Goal: Transaction & Acquisition: Download file/media

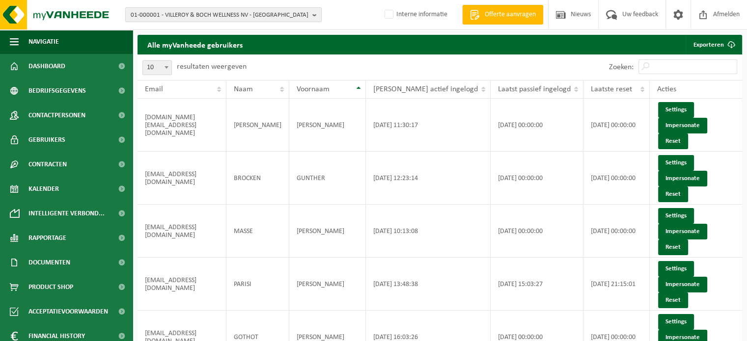
click at [208, 14] on span "01-000001 - VILLEROY & BOCH WELLNESS NV - ROESELARE" at bounding box center [220, 15] width 178 height 15
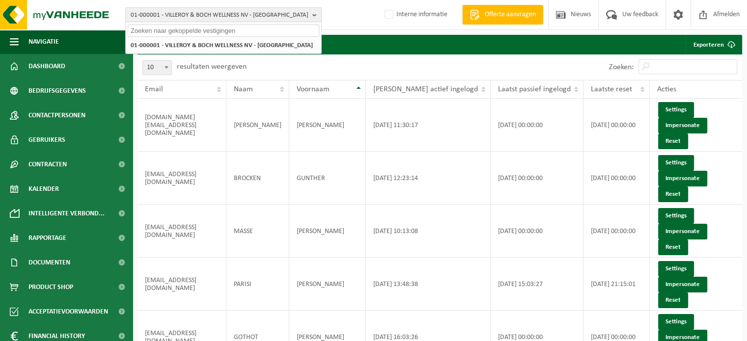
paste input "10-764070"
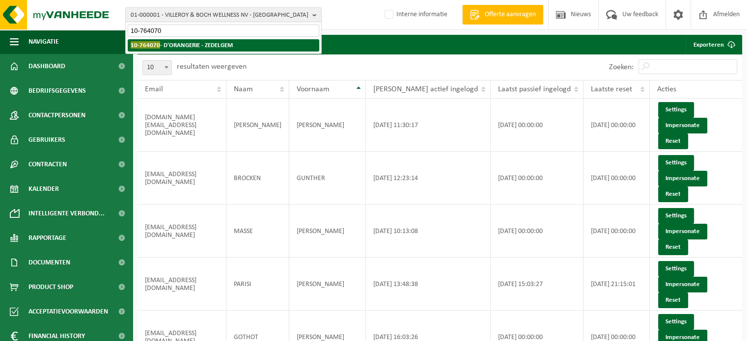
type input "10-764070"
click at [165, 45] on strong "10-764070 - D'ORANGERIE - ZEDELGEM" at bounding box center [182, 44] width 102 height 7
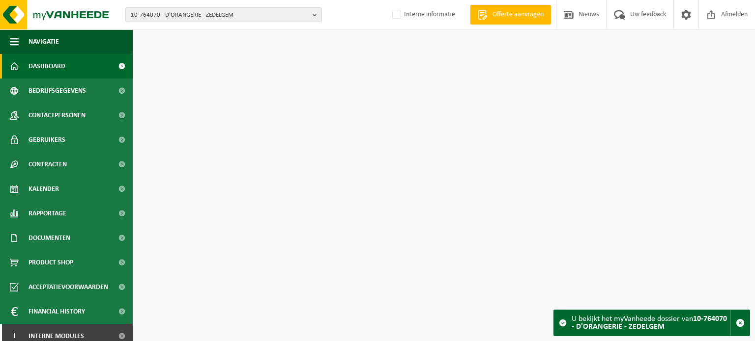
click at [91, 112] on link "Contactpersonen" at bounding box center [66, 115] width 133 height 25
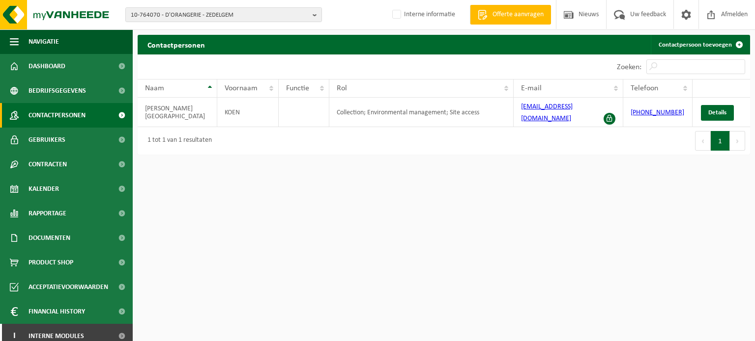
click at [245, 159] on html "10-764070 - D'ORANGERIE - ZEDELGEM 10-764070 - D'ORANGERIE - ZEDELGEM Interne i…" at bounding box center [377, 170] width 755 height 341
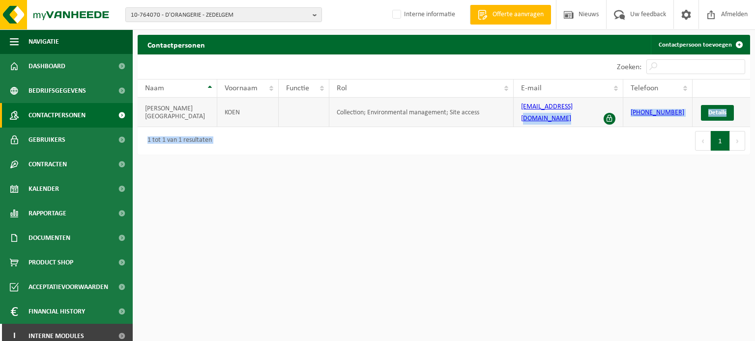
drag, startPoint x: 515, startPoint y: 119, endPoint x: 572, endPoint y: 114, distance: 57.2
click at [572, 114] on div "10 25 50 100 10 resultaten weergeven Zoeken: Naam Voornaam Functie Rol E-mail T…" at bounding box center [444, 105] width 612 height 100
drag, startPoint x: 553, startPoint y: 164, endPoint x: 525, endPoint y: 131, distance: 43.9
click at [552, 164] on html "10-764070 - D'ORANGERIE - ZEDELGEM 10-764070 - D'ORANGERIE - ZEDELGEM Interne i…" at bounding box center [377, 170] width 755 height 341
click at [525, 130] on div "Eerste Vorige 1 Volgende Laatste" at bounding box center [597, 141] width 306 height 28
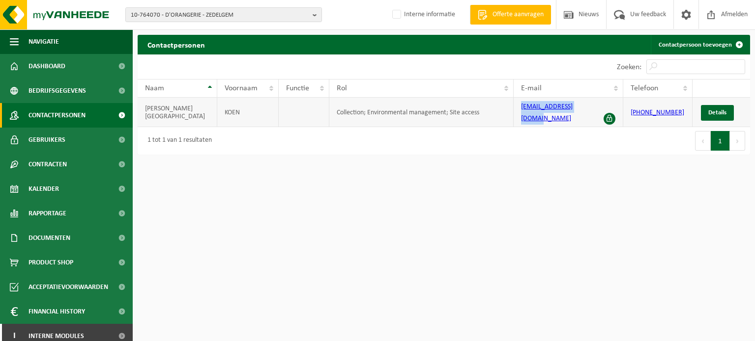
drag, startPoint x: 592, startPoint y: 111, endPoint x: 521, endPoint y: 117, distance: 70.5
click at [521, 117] on td "dorangerie@telenet.be" at bounding box center [568, 112] width 110 height 29
copy link "dorangerie@telenet.be"
drag, startPoint x: 440, startPoint y: 256, endPoint x: 456, endPoint y: 259, distance: 16.6
click at [440, 256] on html "10-764070 - D'ORANGERIE - ZEDELGEM 10-764070 - D'ORANGERIE - ZEDELGEM Interne i…" at bounding box center [377, 170] width 755 height 341
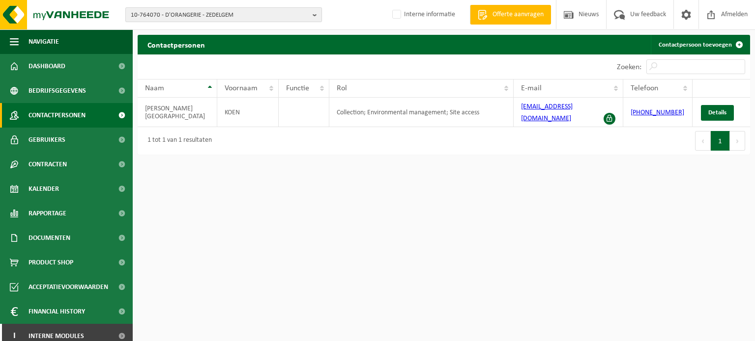
click at [228, 11] on span "10-764070 - D'ORANGERIE - ZEDELGEM" at bounding box center [220, 15] width 178 height 15
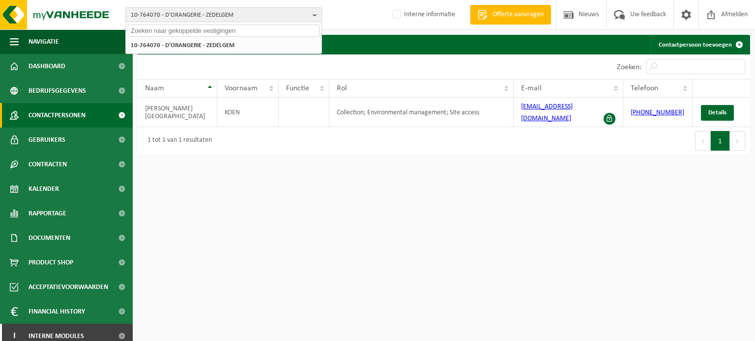
paste input "10-810024"
type input "10-810024"
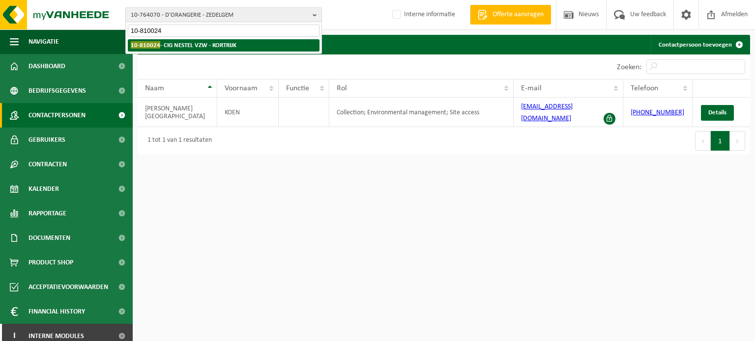
click at [184, 42] on strong "10-810024 - CIG NESTEL VZW - KORTRIJK" at bounding box center [184, 44] width 106 height 7
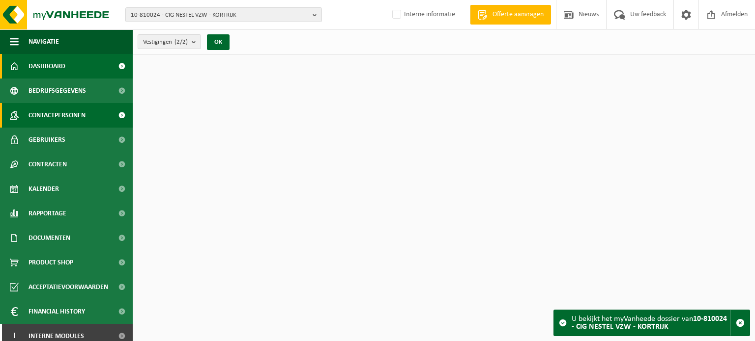
click at [63, 118] on span "Contactpersonen" at bounding box center [56, 115] width 57 height 25
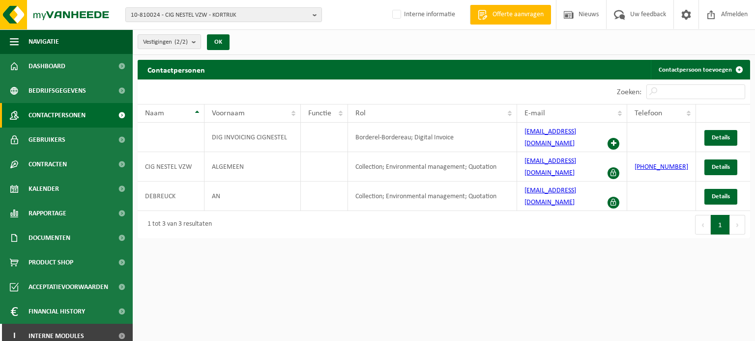
click at [452, 273] on html "10-810024 - CIG NESTEL VZW - KORTRIJK 10-810024 - CIG NESTEL VZW - KORTRIJK 10-…" at bounding box center [377, 170] width 755 height 341
drag, startPoint x: 449, startPoint y: 265, endPoint x: 447, endPoint y: 271, distance: 5.9
click at [447, 271] on html "10-810024 - CIG NESTEL VZW - KORTRIJK 10-810024 - CIG NESTEL VZW - KORTRIJK 10-…" at bounding box center [377, 170] width 755 height 341
click at [521, 211] on div "Eerste Vorige 1 Volgende Laatste" at bounding box center [597, 225] width 306 height 28
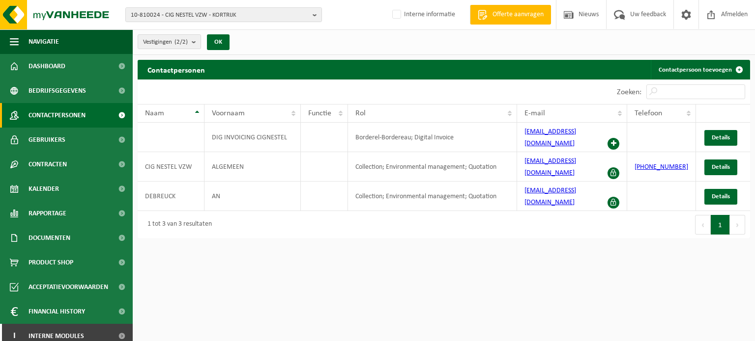
click at [545, 211] on div "Eerste Vorige 1 Volgende Laatste" at bounding box center [597, 225] width 306 height 28
click at [590, 139] on td "info@cignestel.be" at bounding box center [572, 137] width 110 height 29
click at [584, 136] on td "info@cignestel.be" at bounding box center [572, 137] width 110 height 29
drag, startPoint x: 591, startPoint y: 136, endPoint x: 524, endPoint y: 137, distance: 66.8
click at [524, 137] on td "info@cignestel.be" at bounding box center [572, 137] width 110 height 29
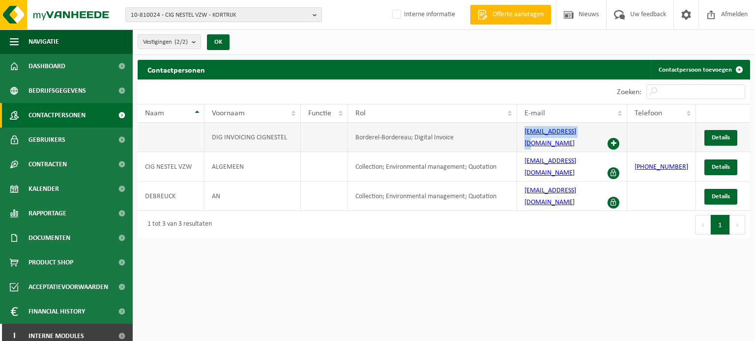
copy link "info@cignestel.be"
click at [459, 257] on html "10-810024 - CIG NESTEL VZW - KORTRIJK 10-810024 - CIG NESTEL VZW - KORTRIJK 10-…" at bounding box center [377, 170] width 755 height 341
click at [497, 287] on html "10-810024 - CIG NESTEL VZW - KORTRIJK 10-810024 - CIG NESTEL VZW - KORTRIJK 10-…" at bounding box center [377, 170] width 755 height 341
click at [570, 290] on html "10-810024 - CIG NESTEL VZW - KORTRIJK 10-810024 - CIG NESTEL VZW - KORTRIJK 10-…" at bounding box center [377, 170] width 755 height 341
click at [568, 275] on html "10-810024 - CIG NESTEL VZW - KORTRIJK 10-810024 - CIG NESTEL VZW - KORTRIJK 10-…" at bounding box center [377, 170] width 755 height 341
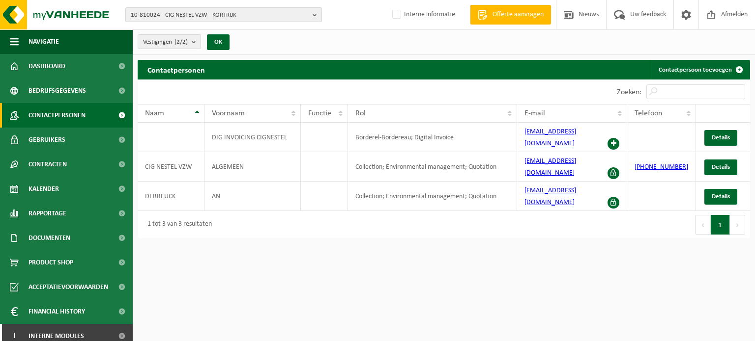
click at [190, 18] on span "10-810024 - CIG NESTEL VZW - KORTRIJK" at bounding box center [220, 15] width 178 height 15
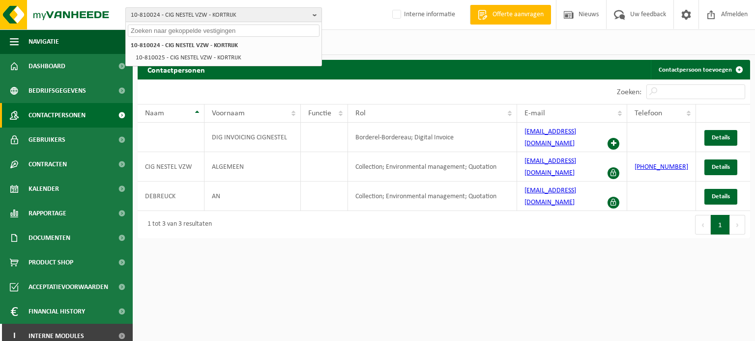
paste input "giovanni.leroy@nine2five-interiors.be"
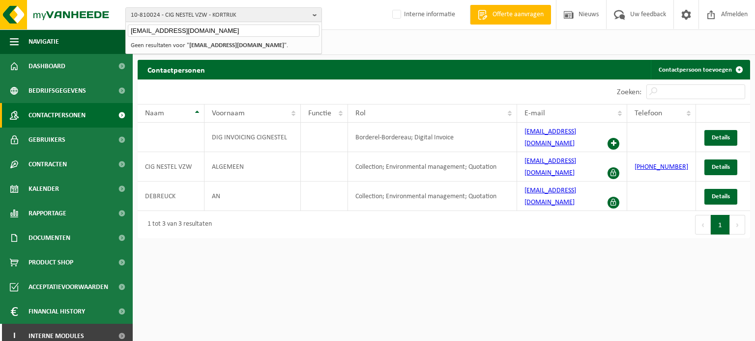
type input "giovanni.leroy@nine2five-interiors.be"
drag, startPoint x: 237, startPoint y: 37, endPoint x: 90, endPoint y: 31, distance: 147.0
click at [90, 31] on div "10-810024 - CIG NESTEL VZW - KORTRIJK giovanni.leroy@nine2five-interiors.be 10-…" at bounding box center [377, 122] width 755 height 244
click at [193, 9] on span "10-810024 - CIG NESTEL VZW - KORTRIJK" at bounding box center [220, 15] width 178 height 15
paste input "10-794958"
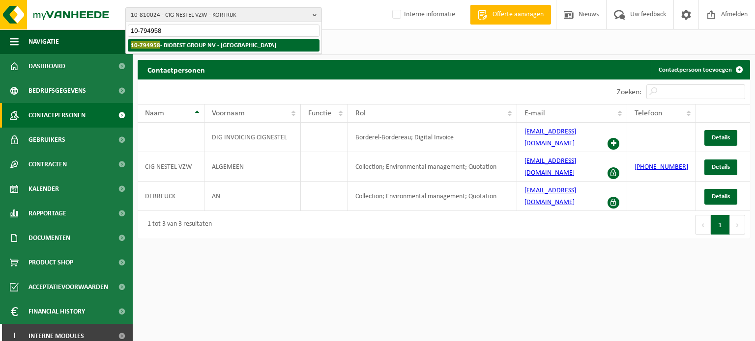
type input "10-794958"
click at [211, 47] on strong "10-794958 - BIOBEST GROUP NV - WESTERLO" at bounding box center [203, 44] width 145 height 7
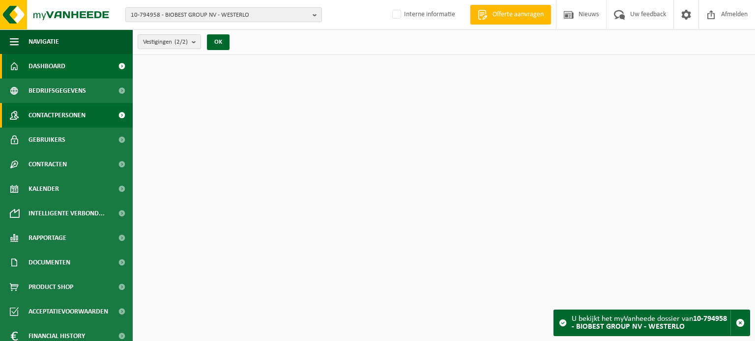
click at [55, 113] on span "Contactpersonen" at bounding box center [56, 115] width 57 height 25
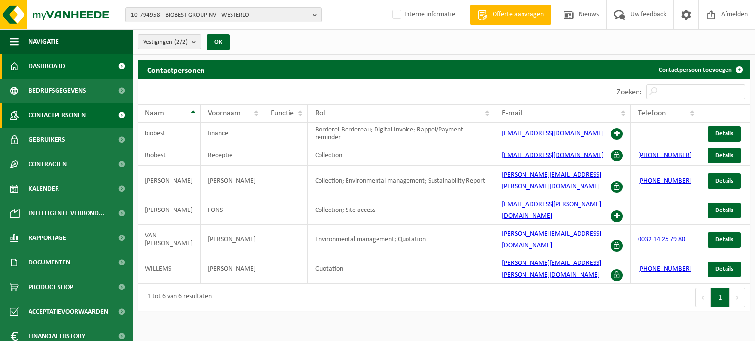
click at [61, 64] on span "Dashboard" at bounding box center [46, 66] width 37 height 25
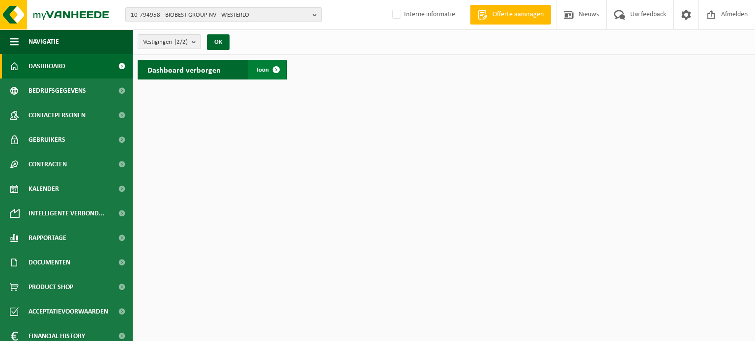
click at [267, 72] on span at bounding box center [276, 70] width 20 height 20
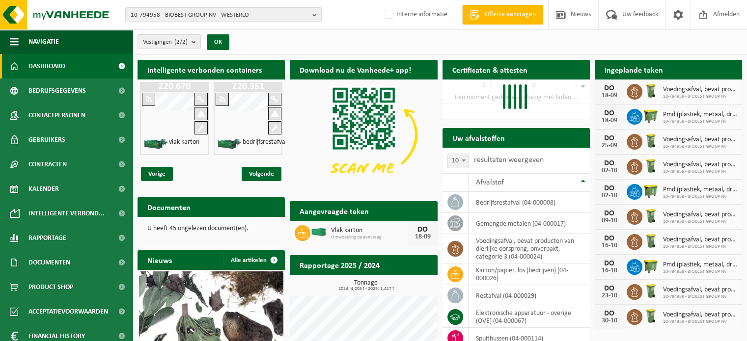
click at [268, 127] on div at bounding box center [274, 127] width 13 height 13
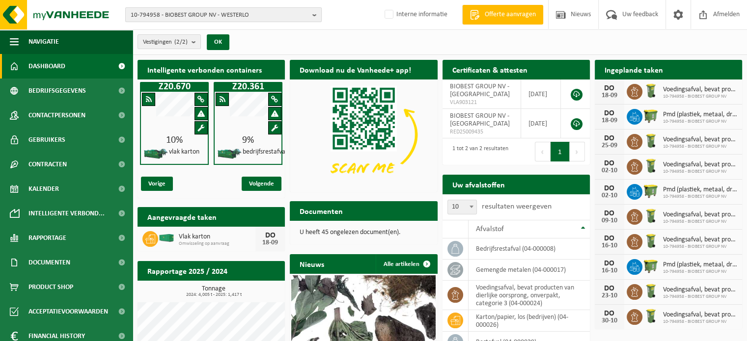
click at [272, 19] on span "10-794958 - BIOBEST GROUP NV - WESTERLO" at bounding box center [220, 15] width 178 height 15
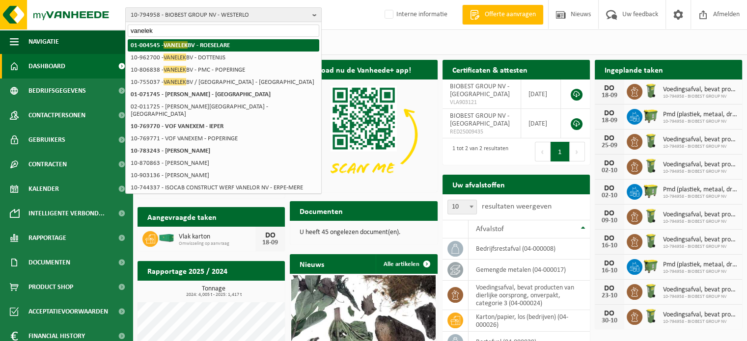
type input "vanelek"
click at [241, 44] on li "01-004545 - VANELEK BV - ROESELARE" at bounding box center [224, 45] width 192 height 12
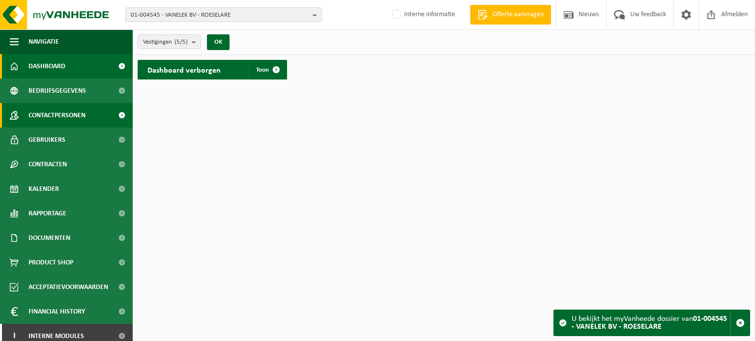
click at [46, 115] on span "Contactpersonen" at bounding box center [56, 115] width 57 height 25
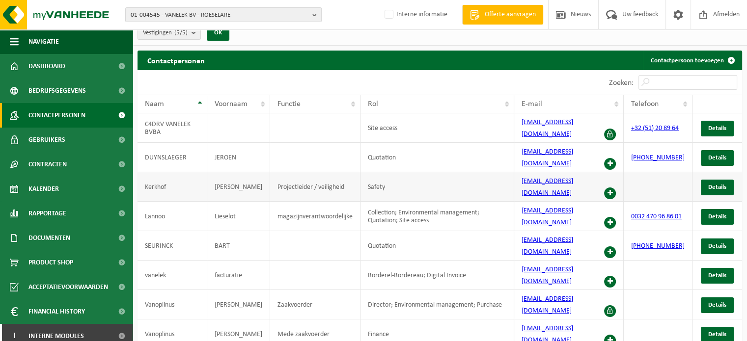
scroll to position [14, 0]
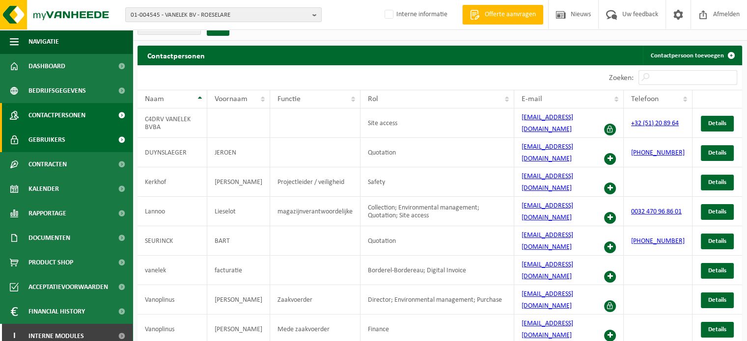
click at [111, 147] on span at bounding box center [122, 140] width 22 height 25
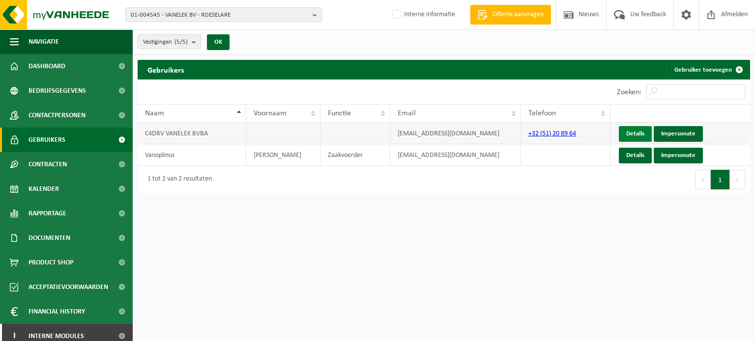
click at [629, 141] on link "Details" at bounding box center [635, 134] width 33 height 16
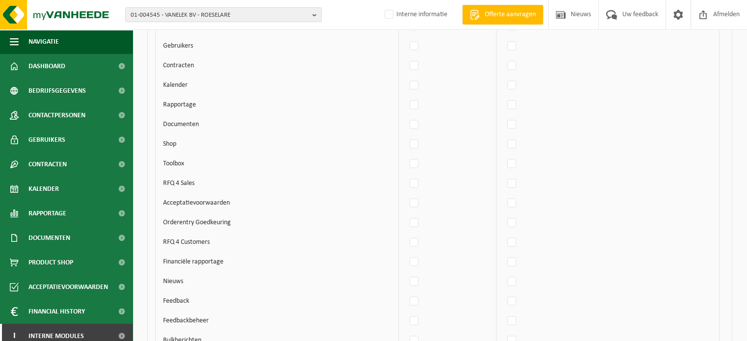
scroll to position [1818, 0]
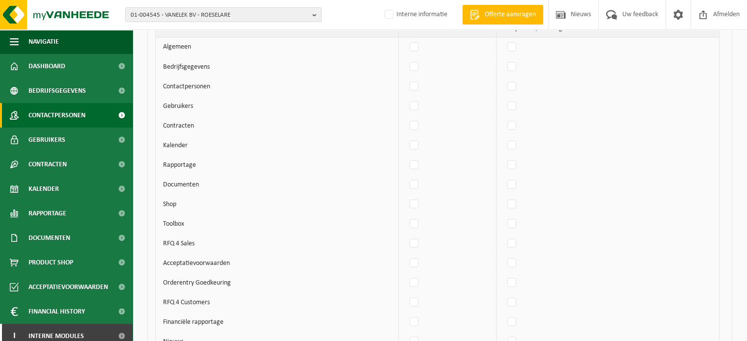
click at [81, 123] on span "Contactpersonen" at bounding box center [56, 115] width 57 height 25
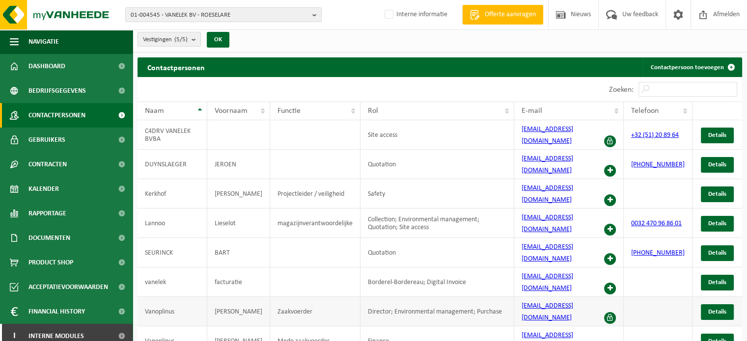
scroll to position [14, 0]
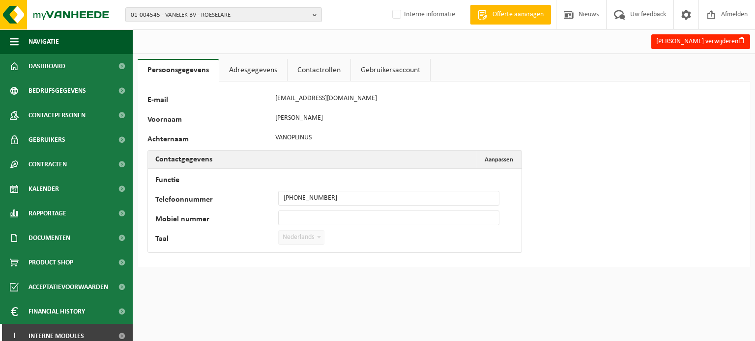
click at [311, 78] on link "Contactrollen" at bounding box center [318, 70] width 63 height 23
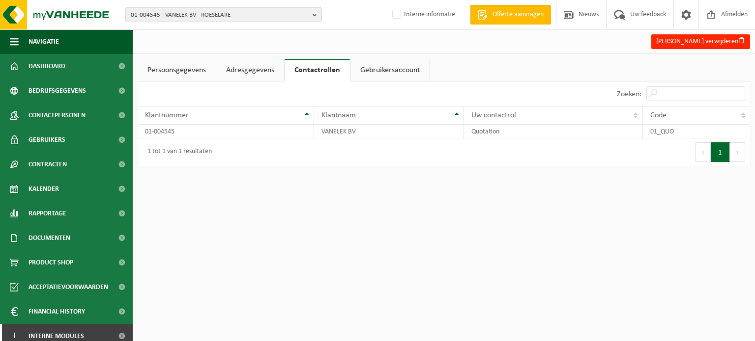
click at [371, 64] on link "Gebruikersaccount" at bounding box center [389, 70] width 79 height 23
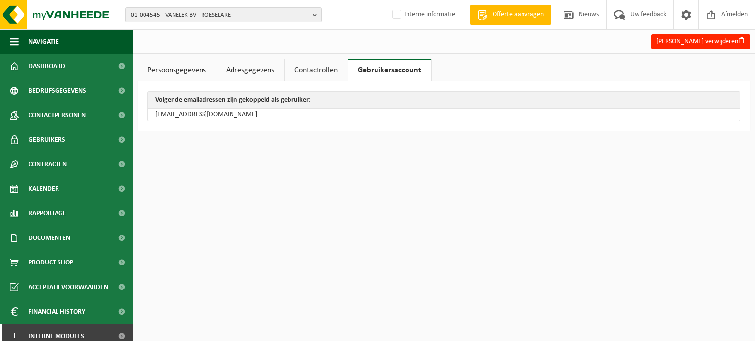
click at [323, 73] on link "Contactrollen" at bounding box center [315, 70] width 63 height 23
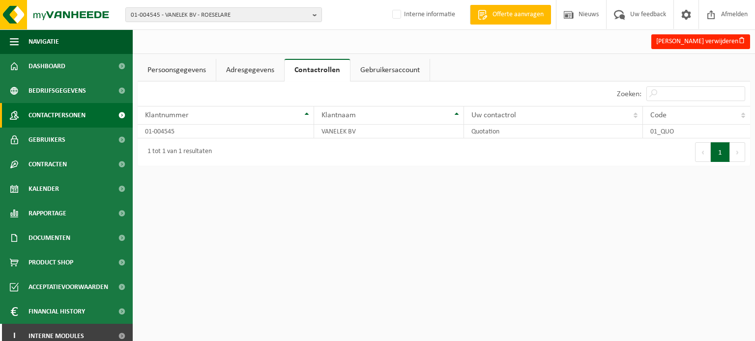
click at [71, 111] on span "Contactpersonen" at bounding box center [56, 115] width 57 height 25
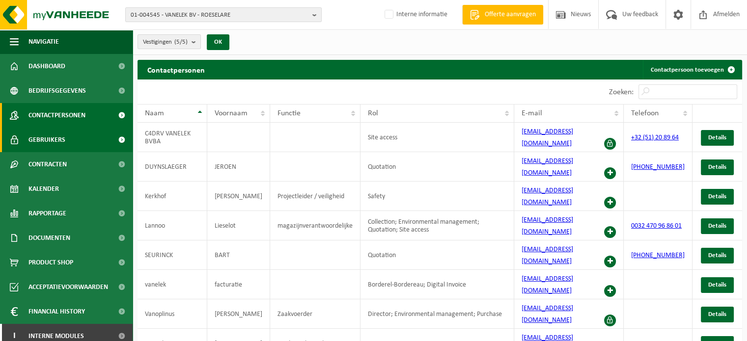
click at [52, 137] on span "Gebruikers" at bounding box center [46, 140] width 37 height 25
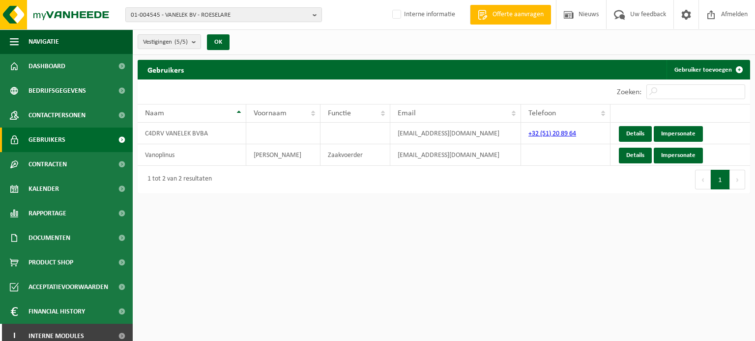
click at [578, 287] on html "01-004545 - VANELEK BV - ROESELARE 01-004545 - VANELEK BV - [GEOGRAPHIC_DATA] 1…" at bounding box center [377, 170] width 755 height 341
click at [212, 23] on div "01-004545 - VANELEK BV - ROESELARE 01-004545 - VANELEK BV - ROESELARE 10-746991…" at bounding box center [377, 15] width 755 height 30
click at [208, 19] on span "01-004545 - VANELEK BV - ROESELARE" at bounding box center [220, 15] width 178 height 15
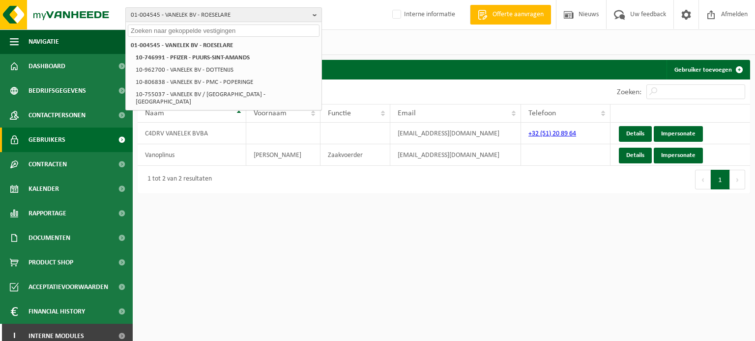
click at [208, 19] on span "01-004545 - VANELEK BV - ROESELARE" at bounding box center [220, 15] width 178 height 15
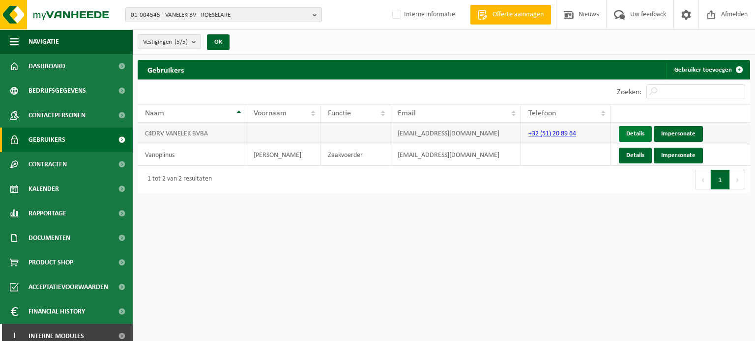
click at [637, 133] on link "Details" at bounding box center [635, 134] width 33 height 16
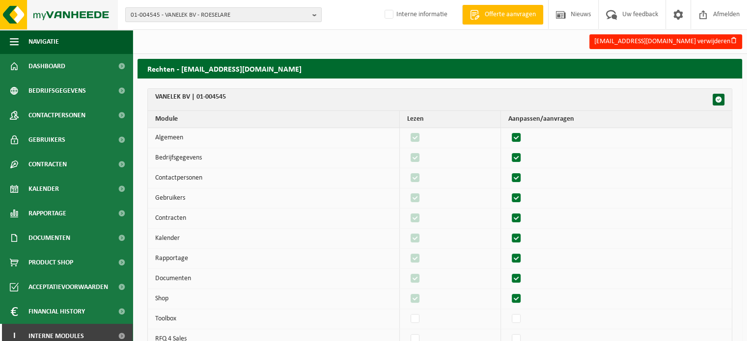
click at [60, 23] on img at bounding box center [59, 14] width 118 height 29
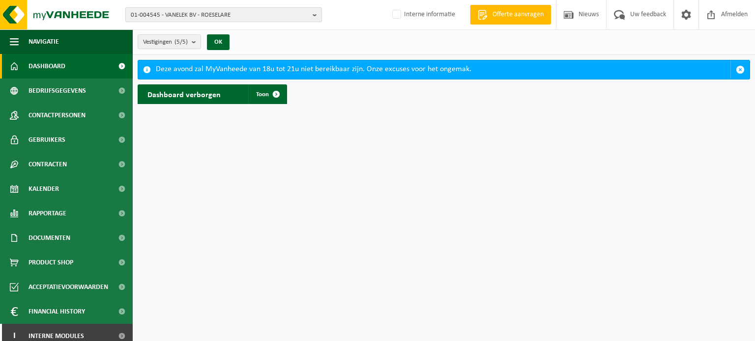
click at [177, 13] on span "01-004545 - VANELEK BV - ROESELARE" at bounding box center [220, 15] width 178 height 15
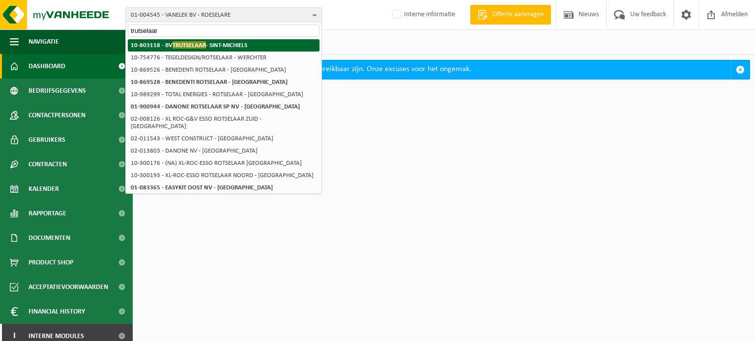
type input "trutselaar"
click at [197, 41] on strong "10-803118 - BV TRUTSELAAR - SINT-MICHIELS" at bounding box center [189, 44] width 116 height 7
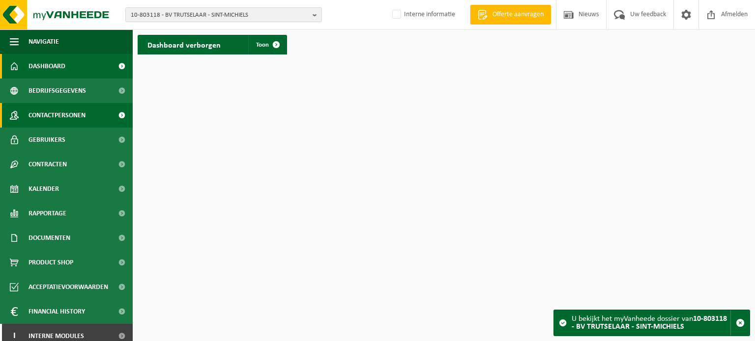
click at [41, 112] on span "Contactpersonen" at bounding box center [56, 115] width 57 height 25
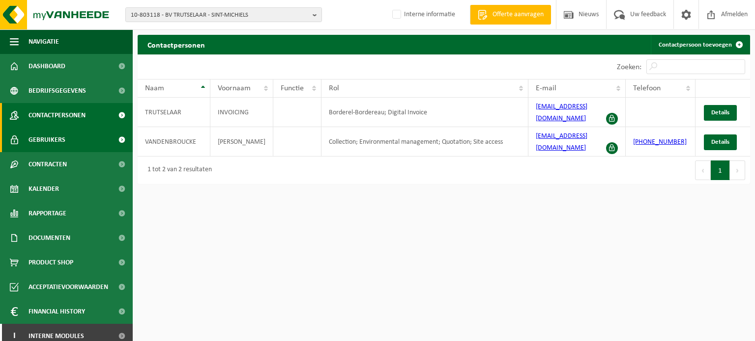
click at [60, 141] on span "Gebruikers" at bounding box center [46, 140] width 37 height 25
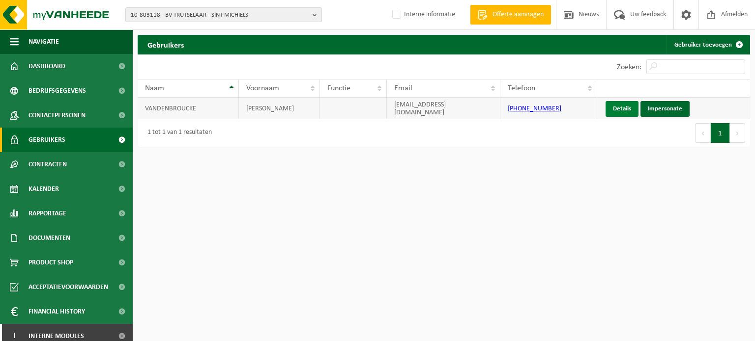
click at [628, 112] on link "Details" at bounding box center [621, 109] width 33 height 16
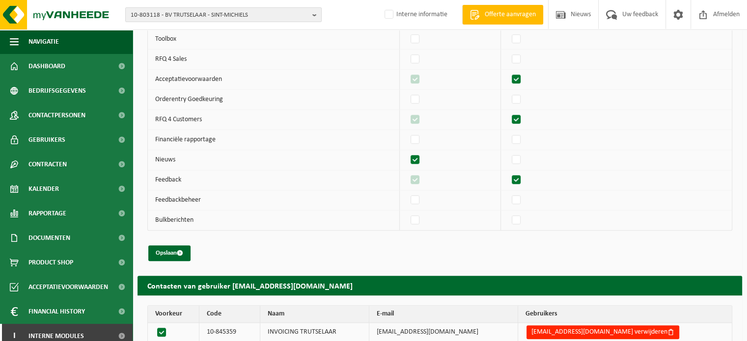
scroll to position [761, 0]
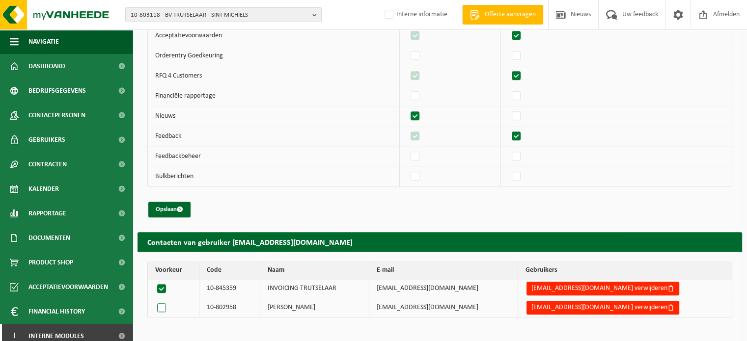
click at [163, 302] on label at bounding box center [163, 308] width 17 height 14
radio input "true"
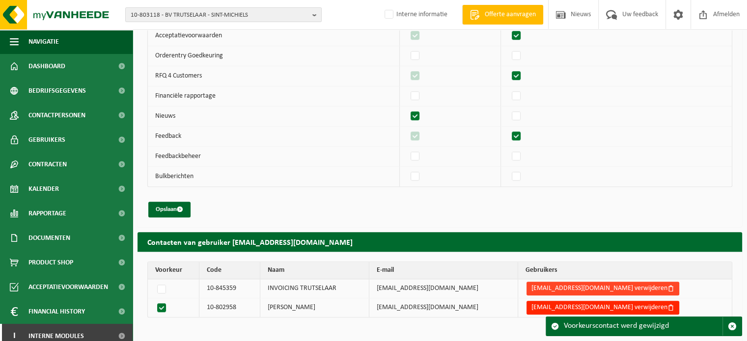
click at [604, 286] on button "info@detrutselaar.be verwijderen" at bounding box center [603, 289] width 153 height 14
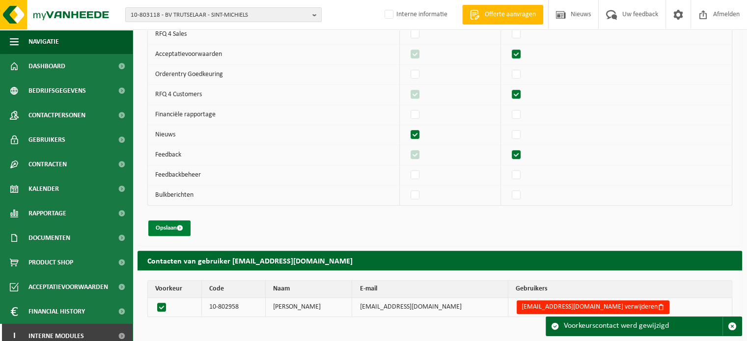
click at [173, 222] on button "Opslaan" at bounding box center [169, 229] width 42 height 16
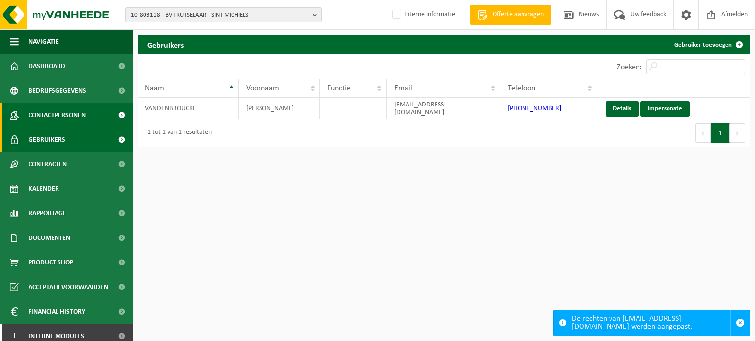
click at [68, 113] on span "Contactpersonen" at bounding box center [56, 115] width 57 height 25
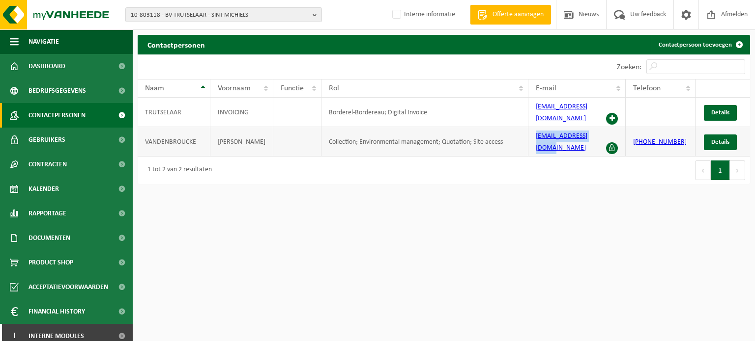
drag, startPoint x: 597, startPoint y: 133, endPoint x: 525, endPoint y: 135, distance: 72.2
click at [525, 135] on tr "[PERSON_NAME] Collection; Environmental management; Quotation; Site access [EMA…" at bounding box center [444, 141] width 612 height 29
copy tr "[EMAIL_ADDRESS][DOMAIN_NAME]"
click at [409, 251] on html "10-803118 - BV TRUTSELAAR - SINT-MICHIELS 10-803118 - BV TRUTSELAAR - SINT-MICH…" at bounding box center [377, 170] width 755 height 341
click at [708, 111] on link "Details" at bounding box center [720, 113] width 33 height 16
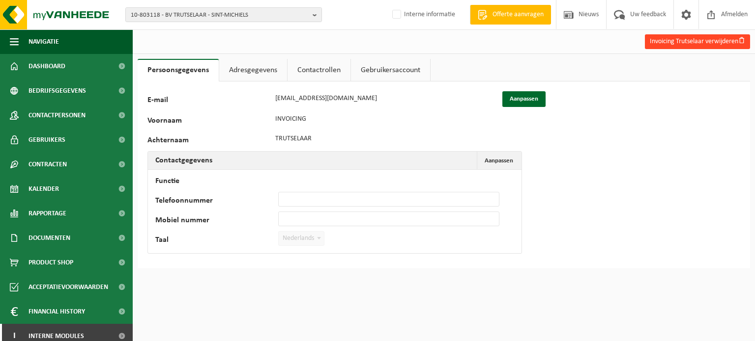
click at [717, 43] on button "Invoicing Trutselaar verwijderen" at bounding box center [697, 41] width 105 height 15
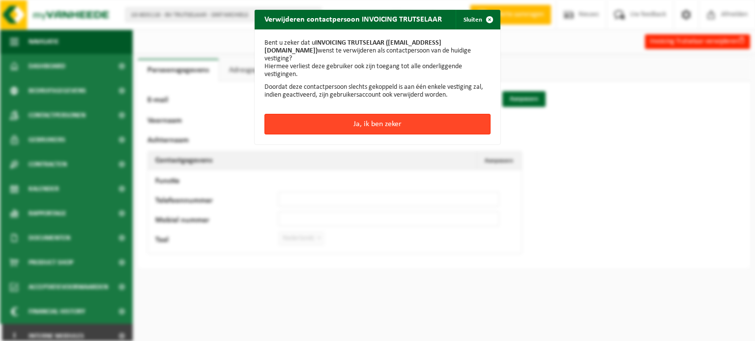
click at [381, 115] on button "Ja, ik ben zeker" at bounding box center [377, 124] width 226 height 21
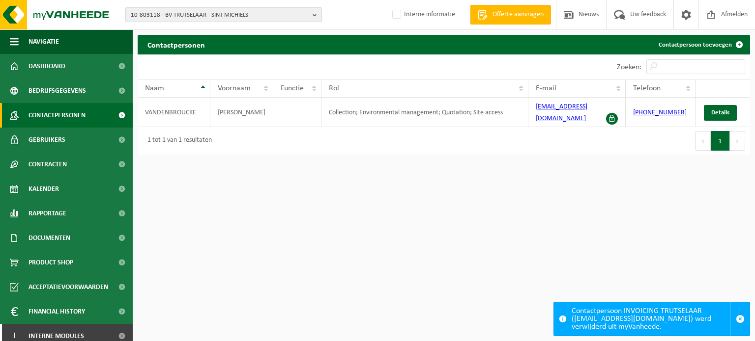
click at [206, 11] on span "10-803118 - BV TRUTSELAAR - SINT-MICHIELS" at bounding box center [220, 15] width 178 height 15
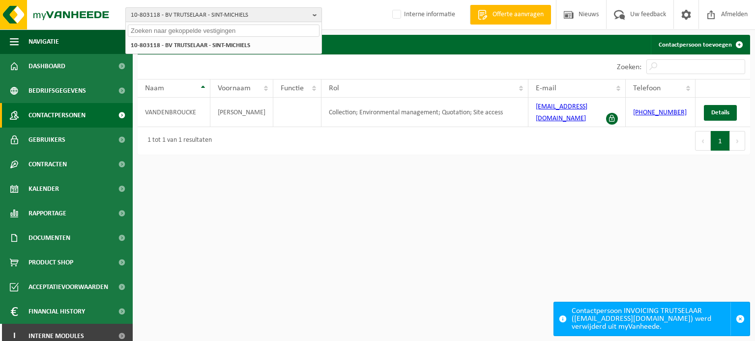
paste input "10-810024"
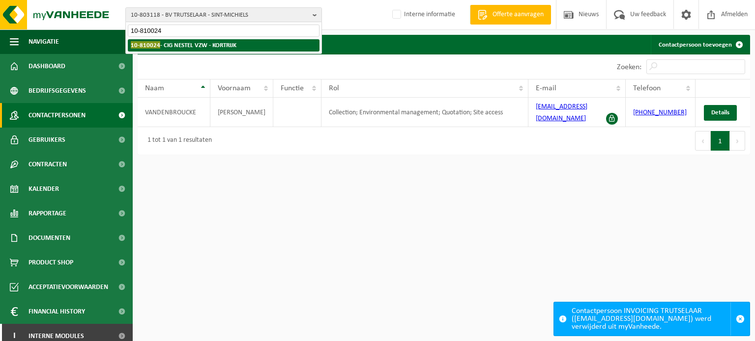
type input "10-810024"
click at [165, 46] on strong "10-810024 - CIG NESTEL VZW - KORTRIJK" at bounding box center [184, 44] width 106 height 7
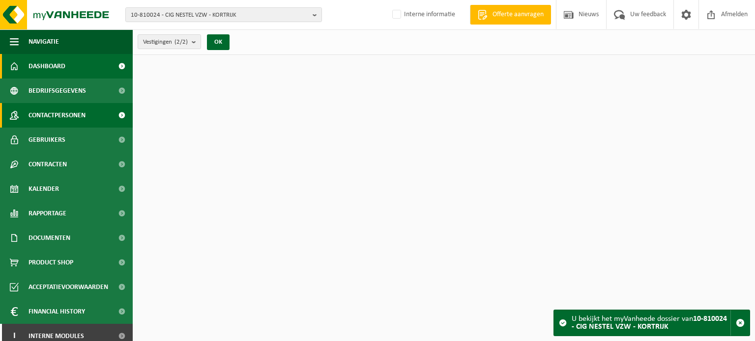
click at [25, 110] on link "Contactpersonen" at bounding box center [66, 115] width 133 height 25
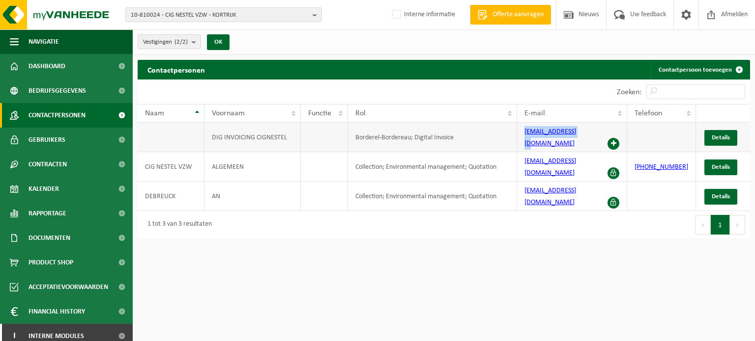
drag, startPoint x: 587, startPoint y: 132, endPoint x: 519, endPoint y: 136, distance: 67.9
click at [519, 136] on tr "DIG INVOICING CIGNESTEL Borderel-Bordereau; Digital Invoice [EMAIL_ADDRESS][DOM…" at bounding box center [444, 137] width 612 height 29
copy tr "[EMAIL_ADDRESS][DOMAIN_NAME]"
click at [204, 14] on span "10-810024 - CIG NESTEL VZW - KORTRIJK" at bounding box center [220, 15] width 178 height 15
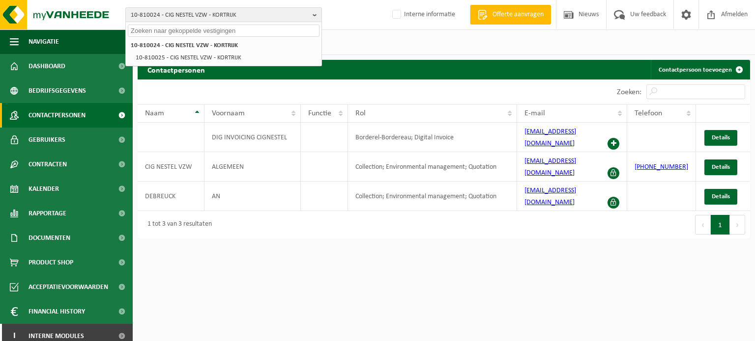
paste input "10-852560"
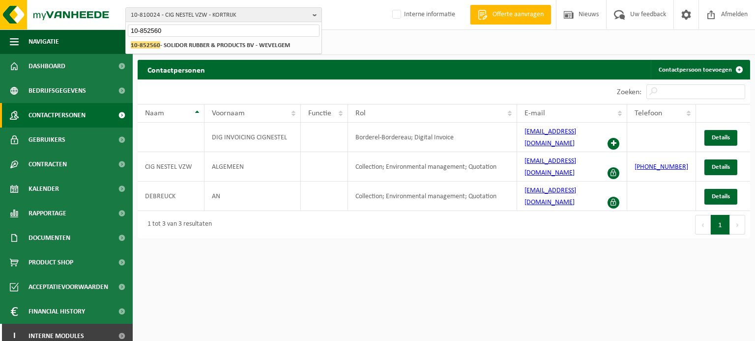
type input "10-852560"
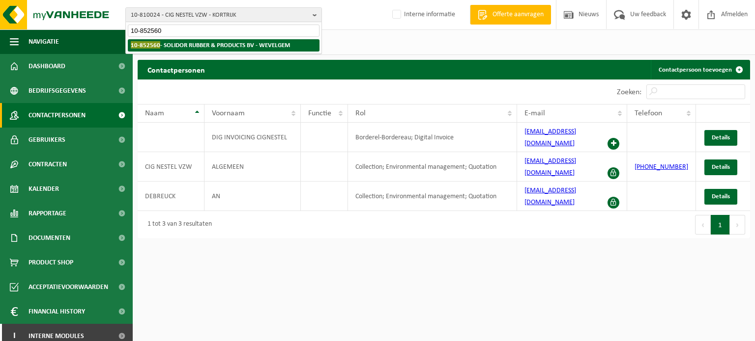
click at [208, 45] on strong "10-852560 - SOLIDOR RUBBER & PRODUCTS BV - WEVELGEM" at bounding box center [210, 44] width 159 height 7
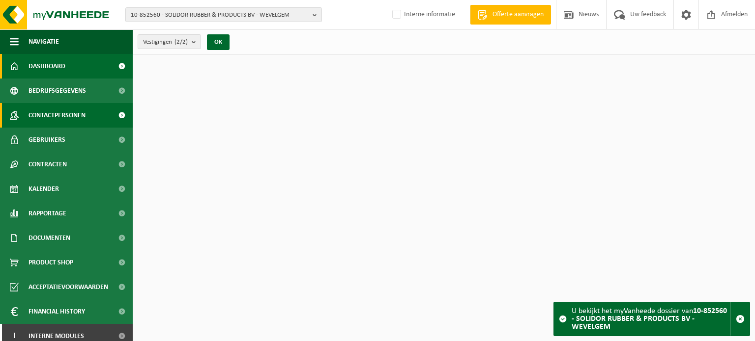
click at [56, 112] on span "Contactpersonen" at bounding box center [56, 115] width 57 height 25
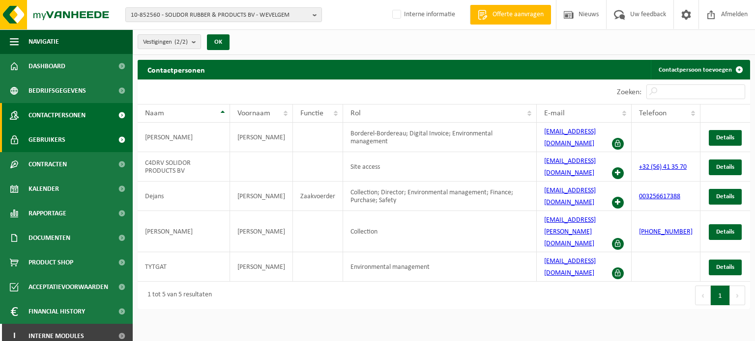
click at [52, 137] on span "Gebruikers" at bounding box center [46, 140] width 37 height 25
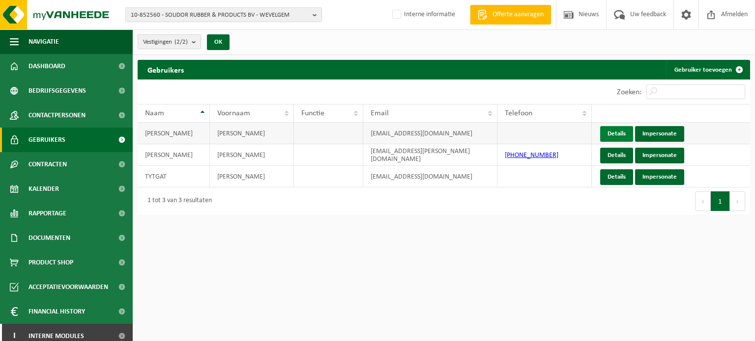
click at [611, 128] on link "Details" at bounding box center [616, 134] width 33 height 16
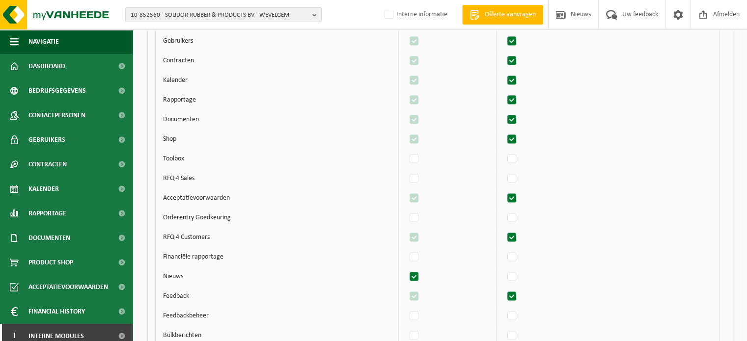
scroll to position [1665, 0]
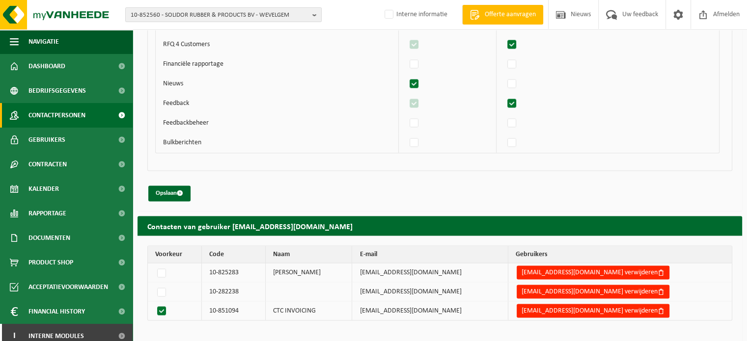
click at [71, 108] on span "Contactpersonen" at bounding box center [56, 115] width 57 height 25
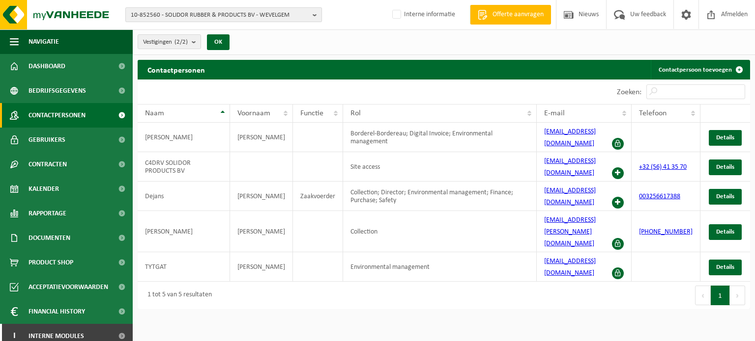
click at [212, 9] on span "10-852560 - SOLIDOR RUBBER & PRODUCTS BV - WEVELGEM" at bounding box center [220, 15] width 178 height 15
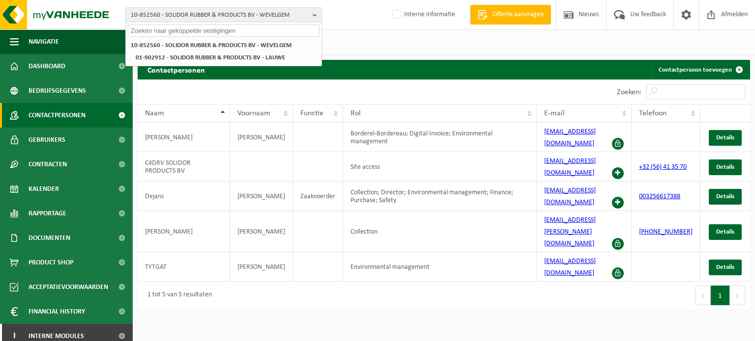
click at [212, 9] on span "10-852560 - SOLIDOR RUBBER & PRODUCTS BV - WEVELGEM" at bounding box center [220, 15] width 178 height 15
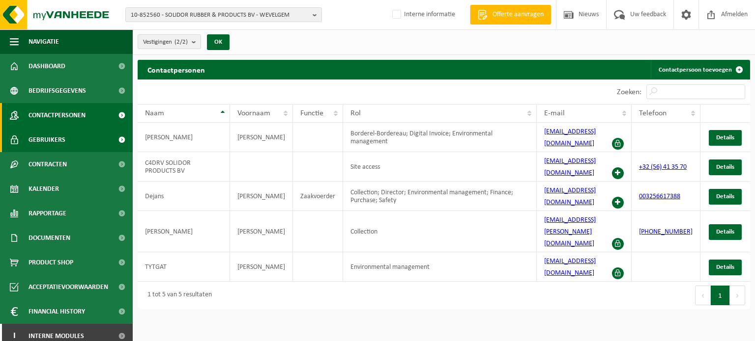
click at [47, 139] on span "Gebruikers" at bounding box center [46, 140] width 37 height 25
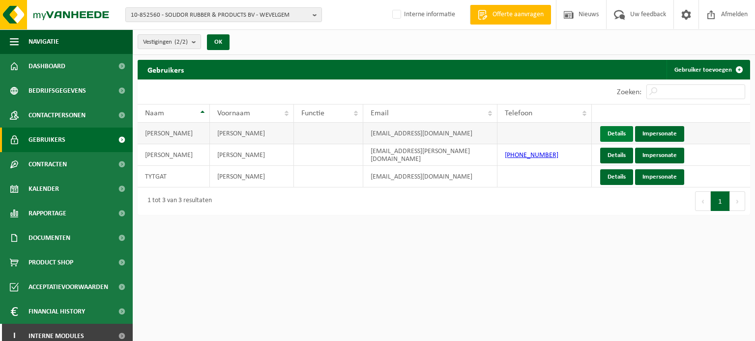
click at [607, 134] on link "Details" at bounding box center [616, 134] width 33 height 16
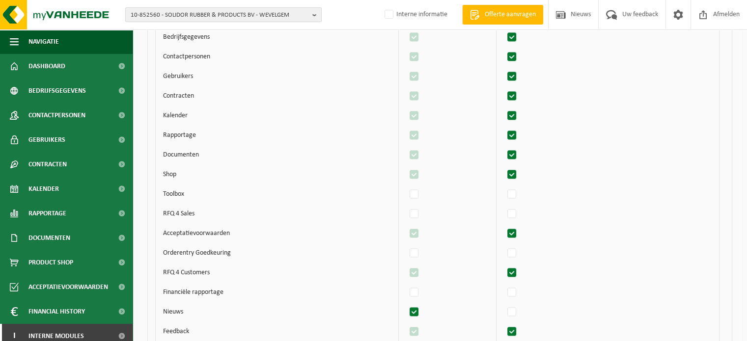
scroll to position [1665, 0]
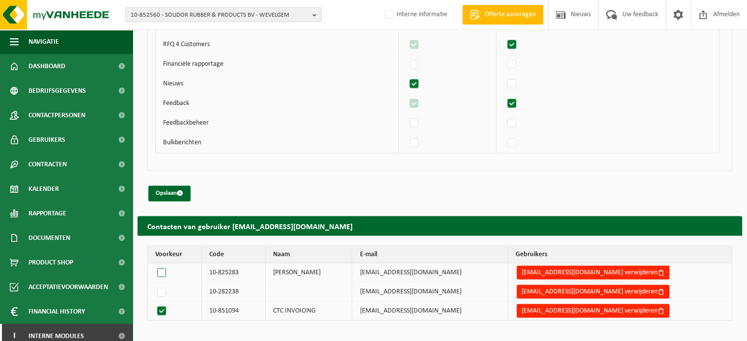
click at [161, 266] on label at bounding box center [163, 273] width 17 height 14
radio input "true"
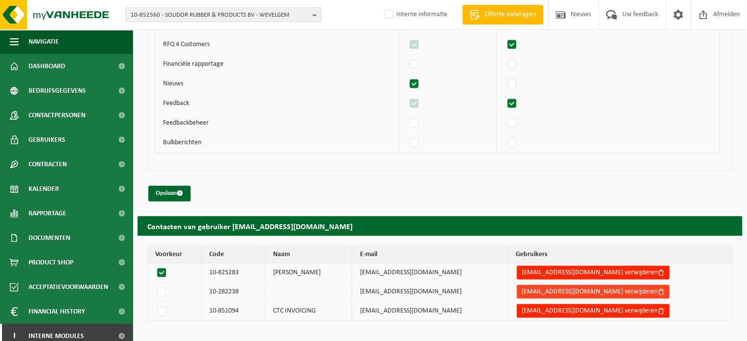
click at [546, 285] on button "administration@dextr.be verwijderen" at bounding box center [593, 292] width 153 height 14
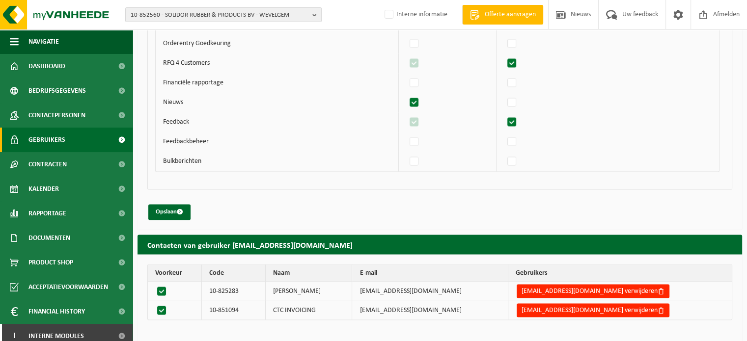
click at [46, 141] on span "Gebruikers" at bounding box center [46, 140] width 37 height 25
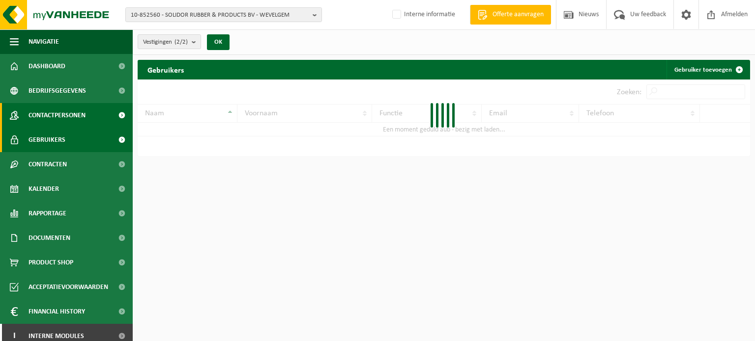
click at [55, 110] on span "Contactpersonen" at bounding box center [56, 115] width 57 height 25
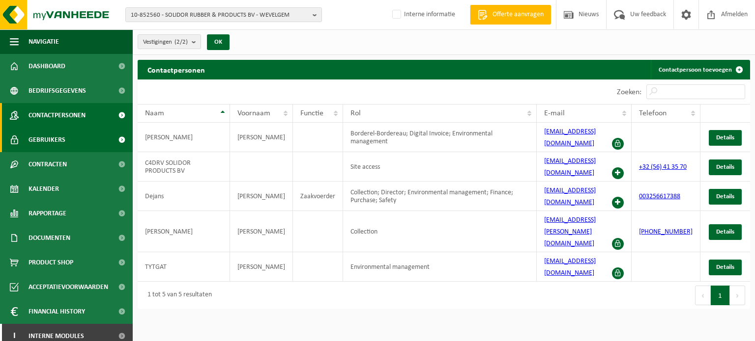
click at [56, 139] on span "Gebruikers" at bounding box center [46, 140] width 37 height 25
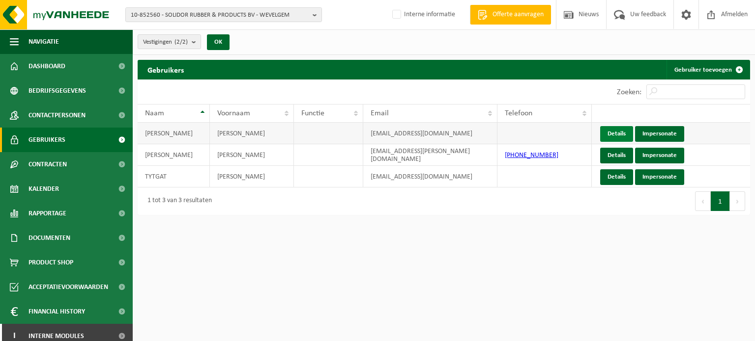
click at [618, 135] on link "Details" at bounding box center [616, 134] width 33 height 16
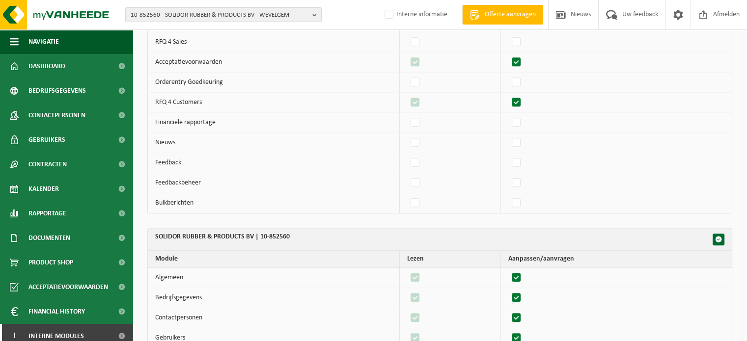
scroll to position [1646, 0]
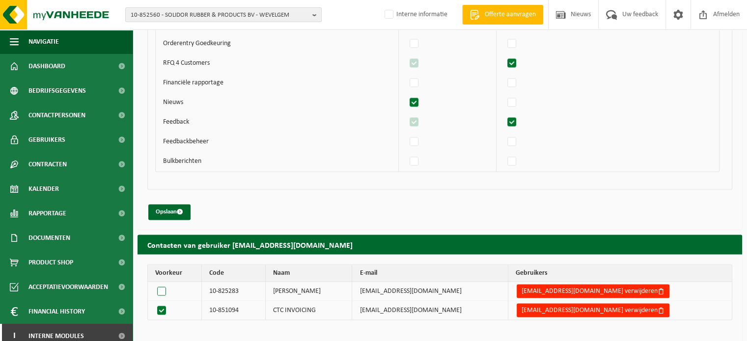
click at [163, 284] on label at bounding box center [163, 291] width 17 height 14
radio input "true"
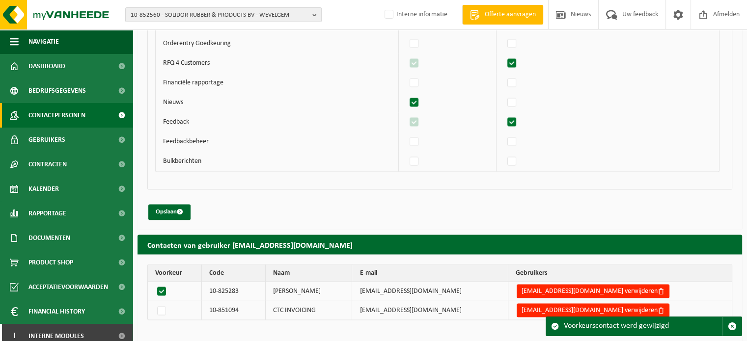
click at [50, 120] on span "Contactpersonen" at bounding box center [56, 115] width 57 height 25
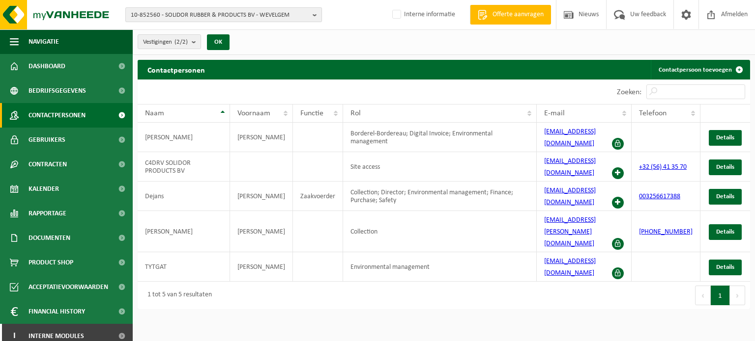
click at [162, 11] on span "10-852560 - SOLIDOR RUBBER & PRODUCTS BV - WEVELGEM" at bounding box center [220, 15] width 178 height 15
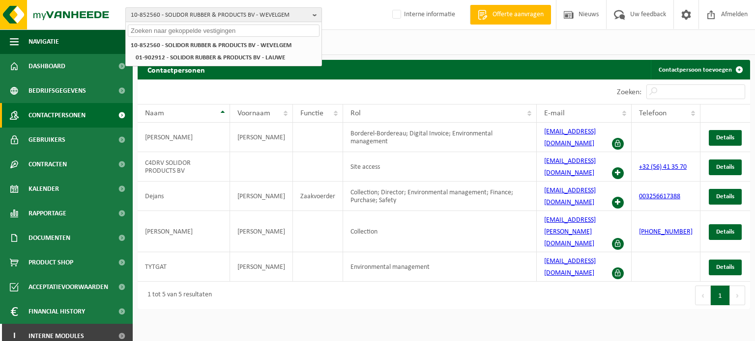
paste input "10-690711"
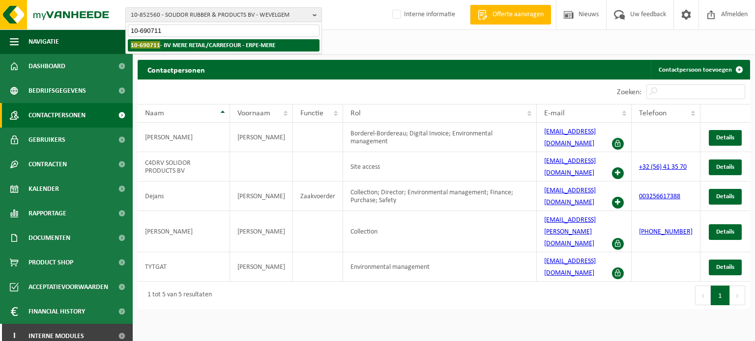
type input "10-690711"
click at [165, 45] on strong "10-690711 - BV MERE RETAIL/CARREFOUR - ERPE-MERE" at bounding box center [203, 44] width 144 height 7
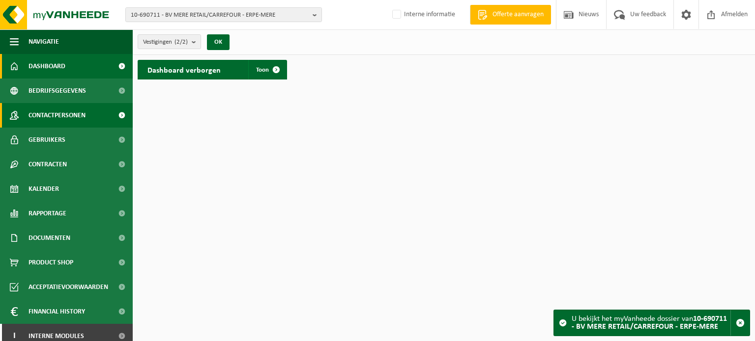
click at [54, 116] on span "Contactpersonen" at bounding box center [56, 115] width 57 height 25
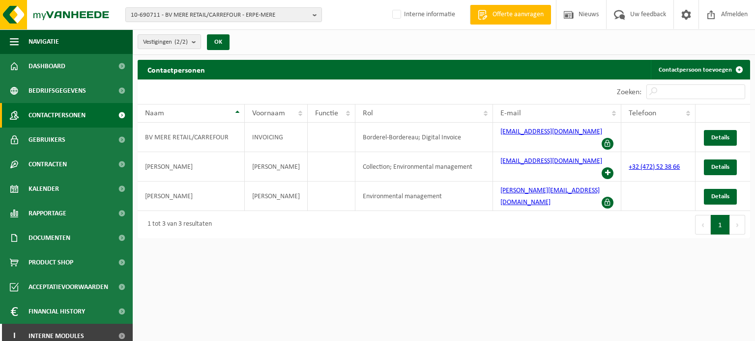
click at [362, 220] on html "10-690711 - BV MERE RETAIL/CARREFOUR - ERPE-MERE 10-690711 - BV MERE RETAIL/CAR…" at bounding box center [377, 170] width 755 height 341
click at [181, 13] on span "10-690711 - BV MERE RETAIL/CARREFOUR - ERPE-MERE" at bounding box center [220, 15] width 178 height 15
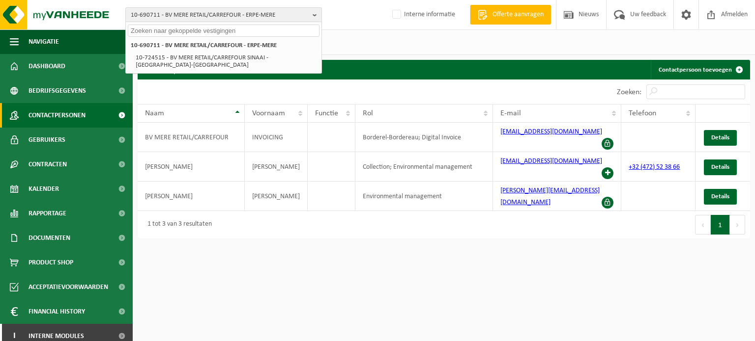
type input "y"
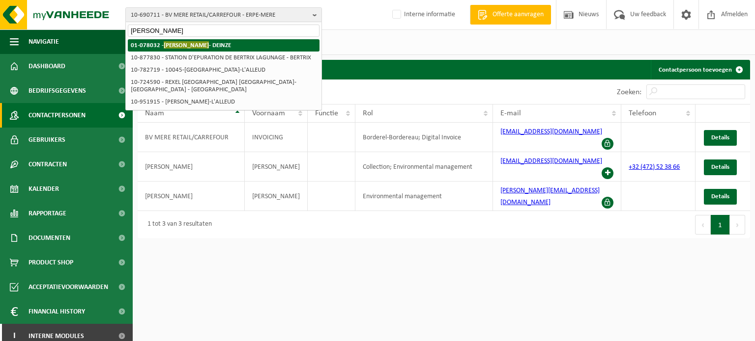
type input "lagrange yves"
click at [196, 49] on li "01-078032 - LAGRANGE YVES - DEINZE" at bounding box center [224, 45] width 192 height 12
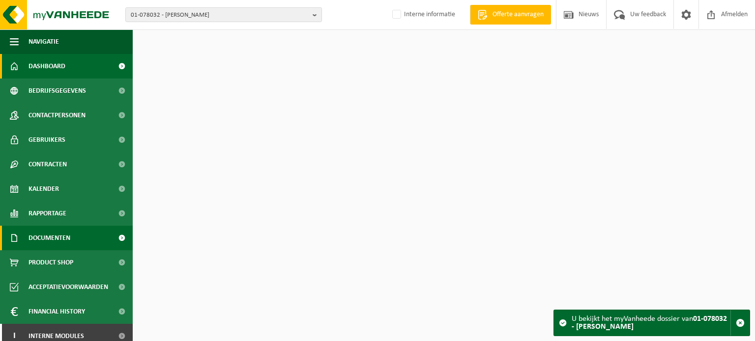
click at [70, 241] on span "Documenten" at bounding box center [49, 238] width 42 height 25
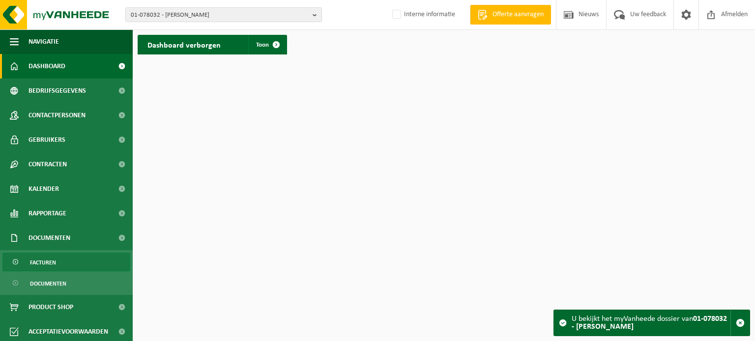
click at [59, 259] on link "Facturen" at bounding box center [66, 262] width 128 height 19
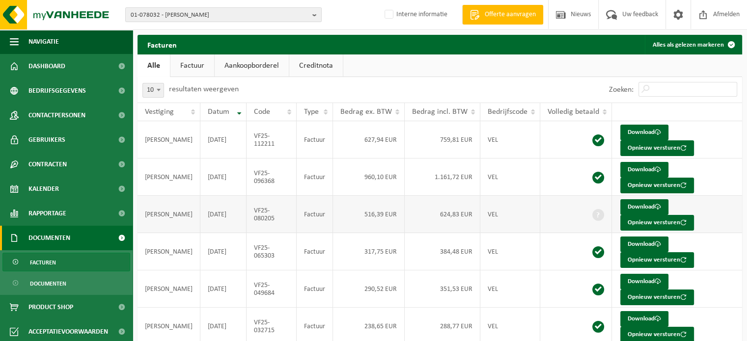
click at [431, 212] on td "624,83 EUR" at bounding box center [443, 214] width 76 height 37
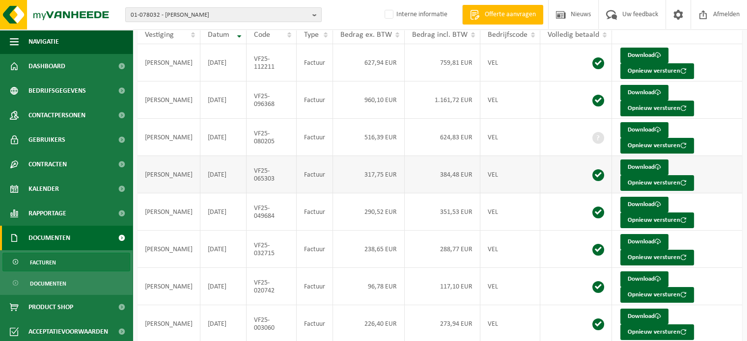
scroll to position [76, 0]
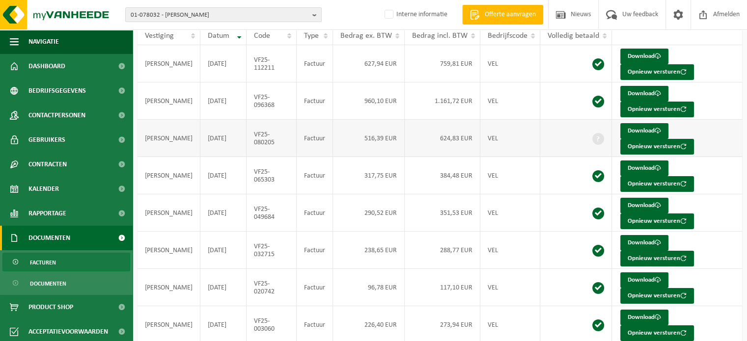
click at [346, 130] on td "516,39 EUR" at bounding box center [369, 138] width 72 height 37
click at [247, 144] on td "VF25-080205" at bounding box center [272, 138] width 50 height 37
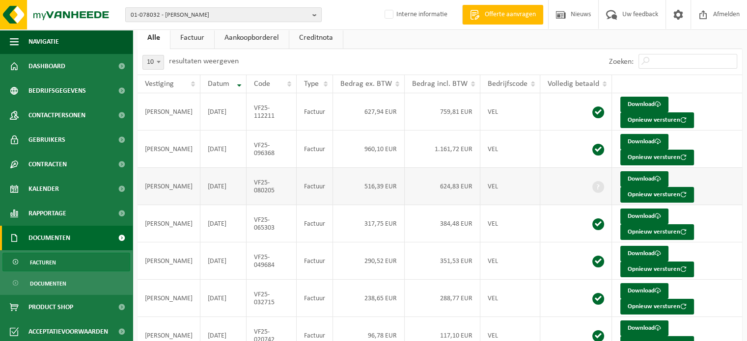
scroll to position [27, 0]
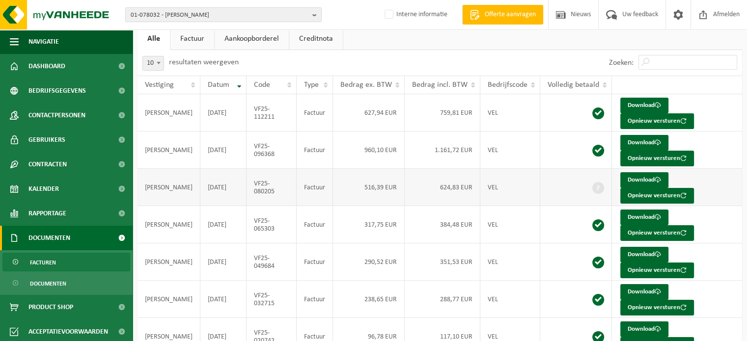
click at [481, 195] on td "VEL" at bounding box center [511, 187] width 60 height 37
click at [481, 191] on td "VEL" at bounding box center [511, 187] width 60 height 37
click at [481, 189] on td "VEL" at bounding box center [511, 187] width 60 height 37
click at [442, 195] on td "624,83 EUR" at bounding box center [443, 187] width 76 height 37
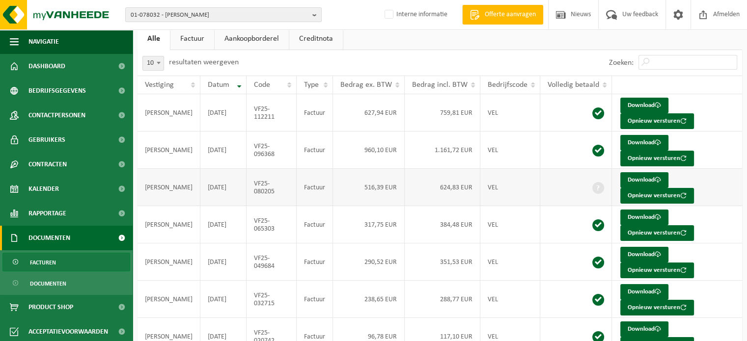
click at [442, 189] on td "624,83 EUR" at bounding box center [443, 187] width 76 height 37
drag, startPoint x: 435, startPoint y: 186, endPoint x: 467, endPoint y: 186, distance: 32.4
click at [467, 186] on td "624,83 EUR" at bounding box center [443, 187] width 76 height 37
drag, startPoint x: 467, startPoint y: 186, endPoint x: 434, endPoint y: 190, distance: 33.1
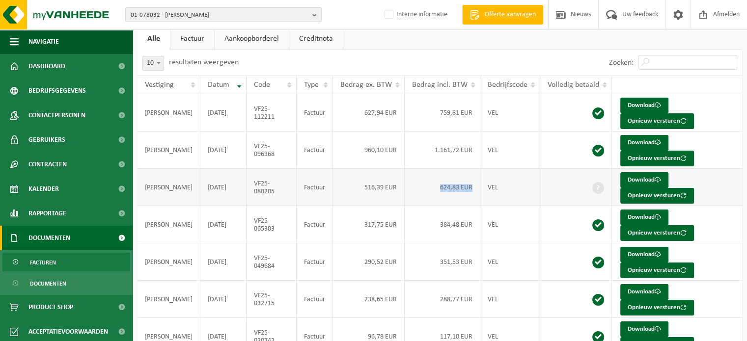
click at [434, 190] on td "624,83 EUR" at bounding box center [443, 187] width 76 height 37
click at [357, 183] on td "516,39 EUR" at bounding box center [369, 187] width 72 height 37
click at [355, 183] on td "516,39 EUR" at bounding box center [369, 187] width 72 height 37
click at [362, 185] on td "516,39 EUR" at bounding box center [369, 187] width 72 height 37
click at [414, 195] on td "624,83 EUR" at bounding box center [443, 187] width 76 height 37
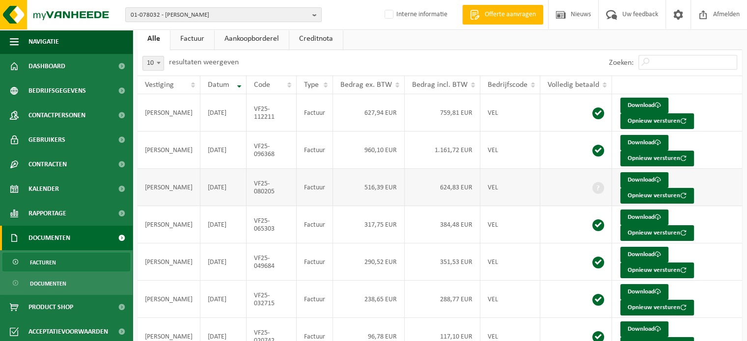
click at [468, 194] on td "624,83 EUR" at bounding box center [443, 187] width 76 height 37
click at [469, 184] on td "624,83 EUR" at bounding box center [443, 187] width 76 height 37
drag, startPoint x: 438, startPoint y: 186, endPoint x: 468, endPoint y: 186, distance: 30.0
click at [468, 186] on td "624,83 EUR" at bounding box center [443, 187] width 76 height 37
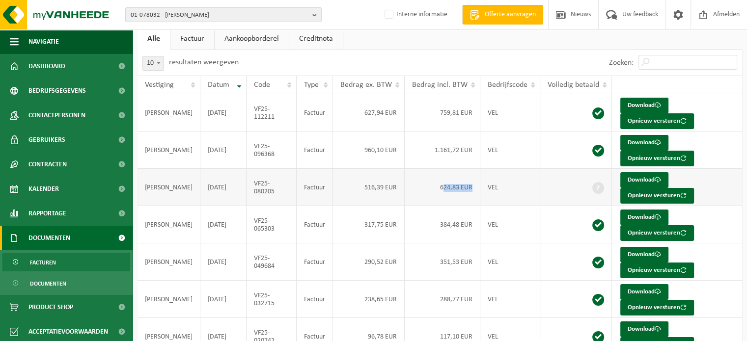
click at [442, 201] on td "624,83 EUR" at bounding box center [443, 187] width 76 height 37
drag, startPoint x: 435, startPoint y: 185, endPoint x: 471, endPoint y: 186, distance: 35.4
click at [471, 186] on td "624,83 EUR" at bounding box center [443, 187] width 76 height 37
click at [433, 212] on td "384,48 EUR" at bounding box center [443, 224] width 76 height 37
click at [515, 202] on td "VEL" at bounding box center [511, 187] width 60 height 37
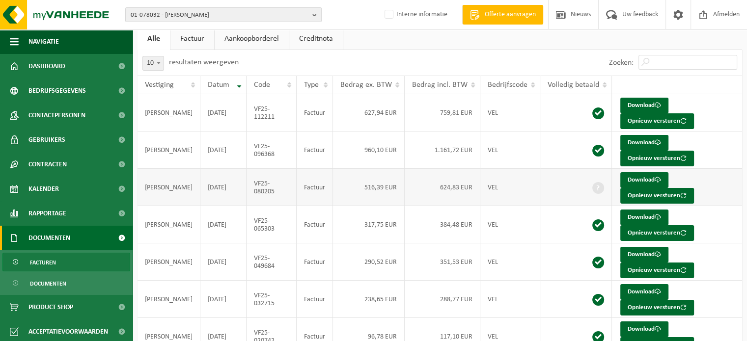
click at [507, 185] on td "VEL" at bounding box center [511, 187] width 60 height 37
click at [454, 190] on td "624,83 EUR" at bounding box center [443, 187] width 76 height 37
click at [405, 198] on td "624,83 EUR" at bounding box center [443, 187] width 76 height 37
click at [435, 193] on td "624,83 EUR" at bounding box center [443, 187] width 76 height 37
drag, startPoint x: 434, startPoint y: 188, endPoint x: 468, endPoint y: 187, distance: 33.9
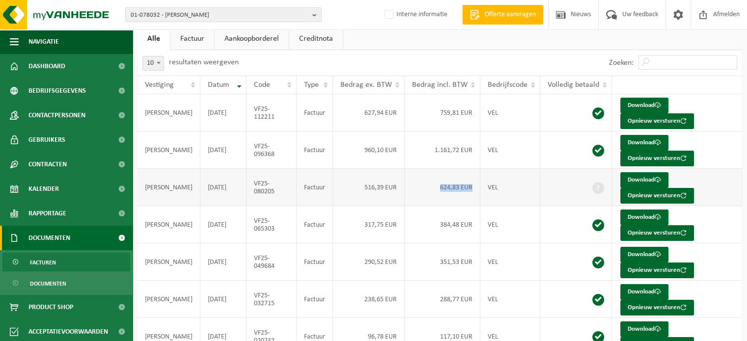
click at [468, 187] on td "624,83 EUR" at bounding box center [443, 187] width 76 height 37
click at [636, 175] on link "Download" at bounding box center [645, 180] width 48 height 16
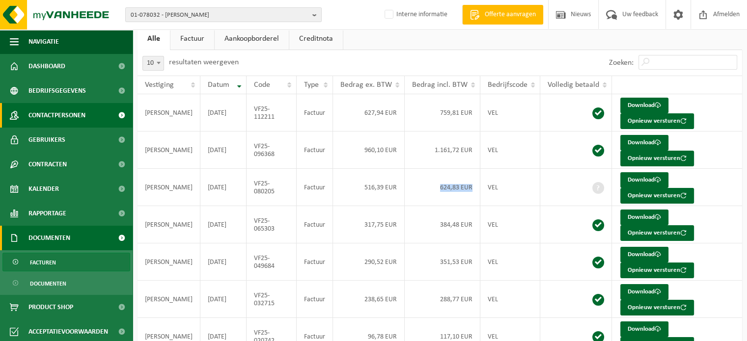
click at [52, 119] on span "Contactpersonen" at bounding box center [56, 115] width 57 height 25
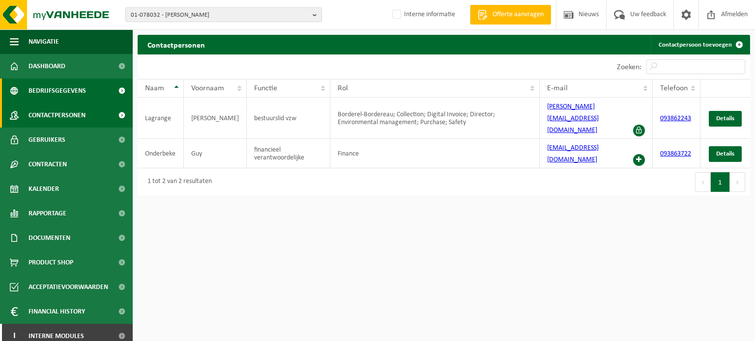
click at [51, 101] on span "Bedrijfsgegevens" at bounding box center [56, 91] width 57 height 25
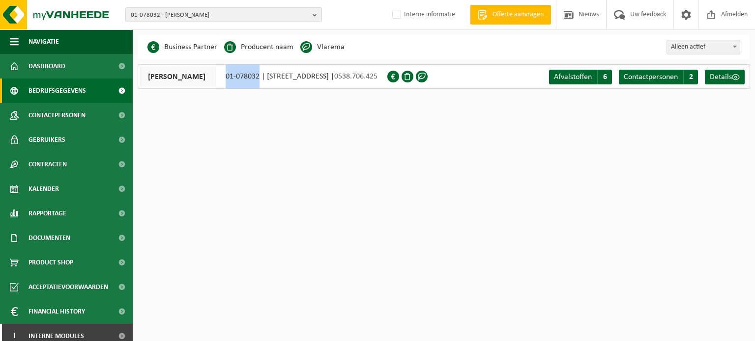
drag, startPoint x: 222, startPoint y: 80, endPoint x: 256, endPoint y: 78, distance: 34.0
click at [256, 78] on div "LAGRANGE YVES 01-078032 | KLEINE PONTSTRAAT 5, 9800 DEINZE | 0538.706.425" at bounding box center [263, 76] width 250 height 25
copy div "01-078032"
click at [334, 251] on html "01-078032 - LAGRANGE YVES - DEINZE 01-078032 - LAGRANGE YVES - DEINZE Interne i…" at bounding box center [377, 170] width 755 height 341
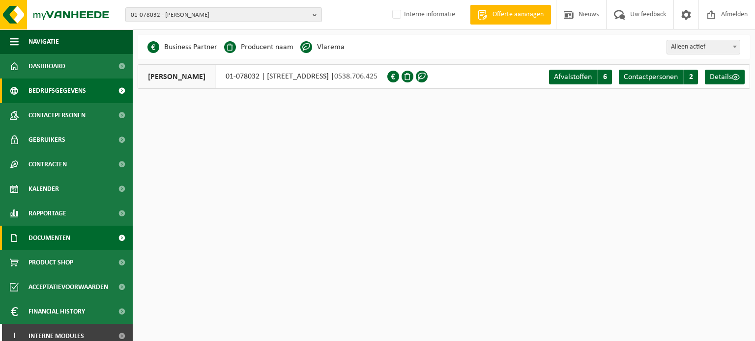
click at [44, 234] on span "Documenten" at bounding box center [49, 238] width 42 height 25
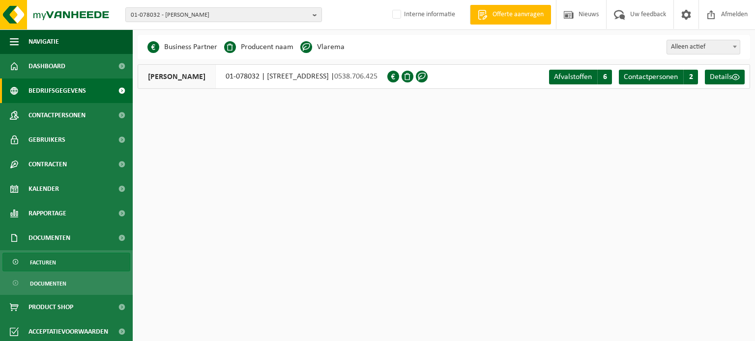
click at [48, 262] on span "Facturen" at bounding box center [43, 263] width 26 height 19
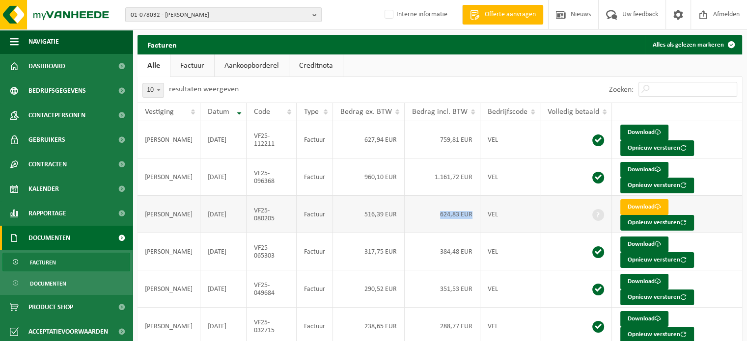
drag, startPoint x: 468, startPoint y: 214, endPoint x: 413, endPoint y: 209, distance: 55.2
click at [413, 209] on td "624,83 EUR" at bounding box center [443, 214] width 76 height 37
copy td "624,83 EUR"
click at [180, 15] on span "01-078032 - [PERSON_NAME]" at bounding box center [220, 15] width 178 height 15
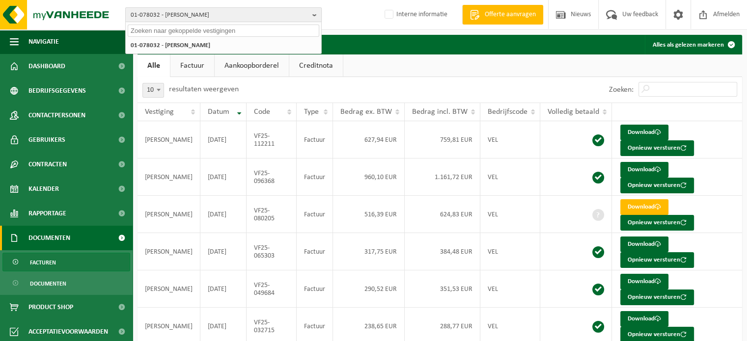
paste input "10-887733"
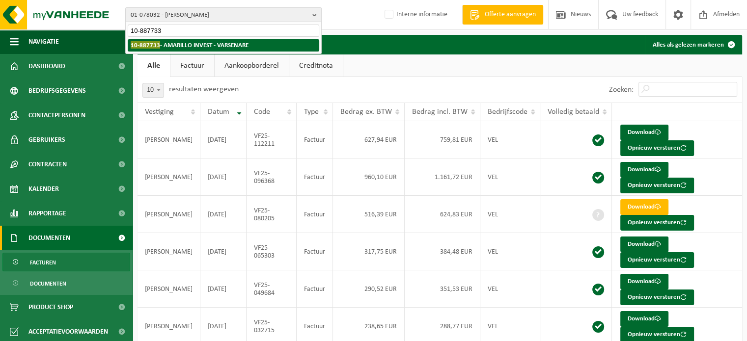
type input "10-887733"
click at [177, 47] on strong "10-887733 - AMARILLO INVEST - VARSENARE" at bounding box center [190, 44] width 118 height 7
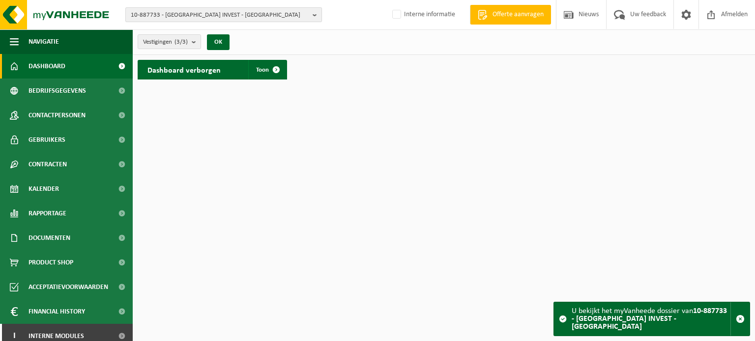
click at [191, 15] on span "10-887733 - [GEOGRAPHIC_DATA] INVEST - [GEOGRAPHIC_DATA]" at bounding box center [220, 15] width 178 height 15
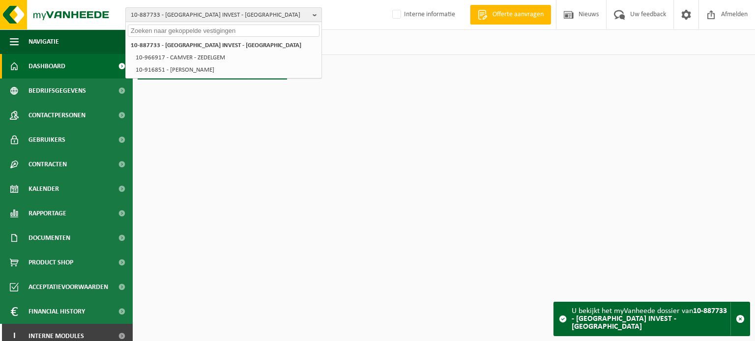
paste input "01-086055"
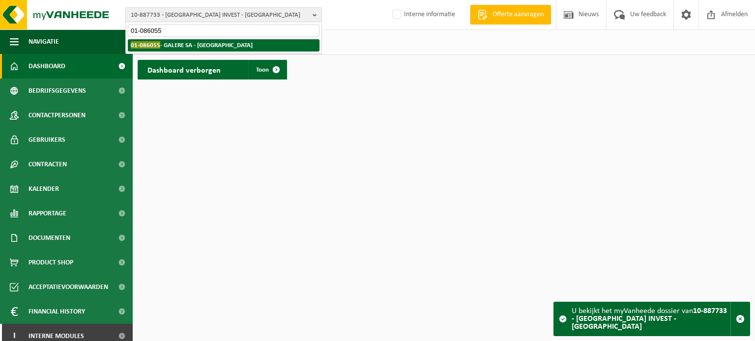
type input "01-086055"
click at [192, 44] on strong "01-086055 - GALERE SA - [GEOGRAPHIC_DATA]" at bounding box center [192, 44] width 122 height 7
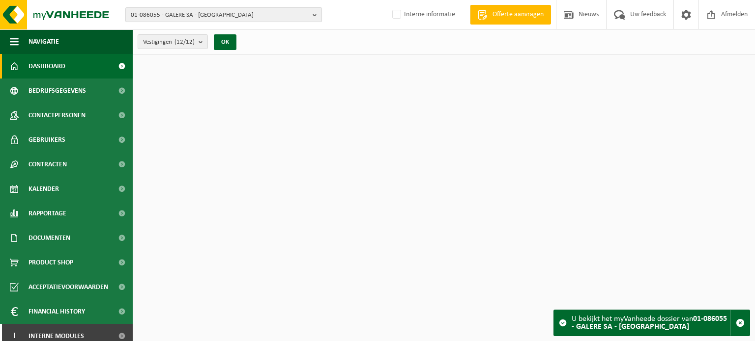
click at [217, 17] on span "01-086055 - GALERE SA - [GEOGRAPHIC_DATA]" at bounding box center [220, 15] width 178 height 15
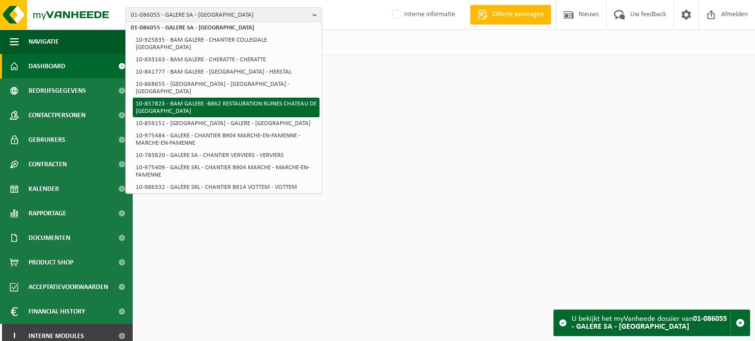
scroll to position [24, 0]
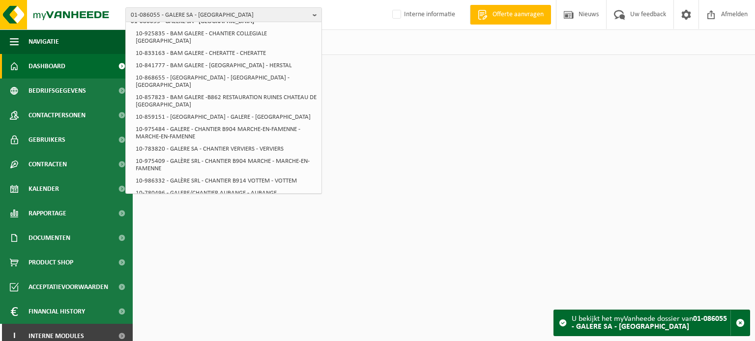
click at [390, 253] on html "01-086055 - GALERE SA - [GEOGRAPHIC_DATA] 01-086055 - [GEOGRAPHIC_DATA] SA - [G…" at bounding box center [377, 170] width 755 height 341
click at [32, 120] on span "Contactpersonen" at bounding box center [56, 115] width 57 height 25
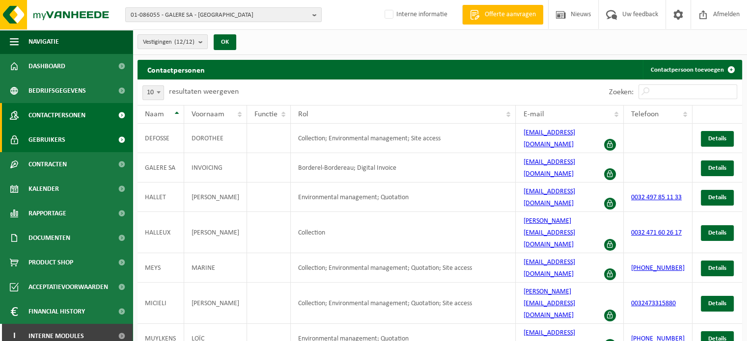
click at [61, 139] on span "Gebruikers" at bounding box center [46, 140] width 37 height 25
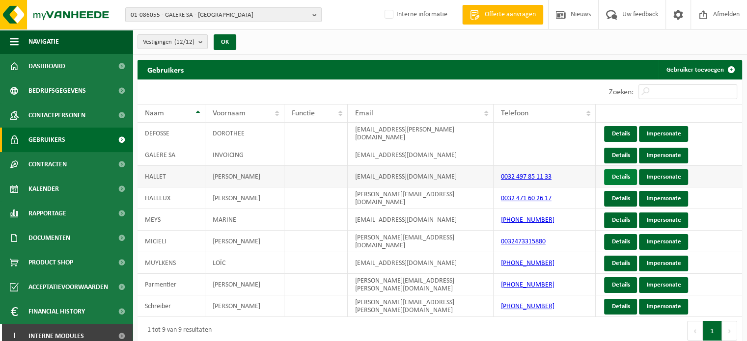
click at [623, 174] on link "Details" at bounding box center [620, 178] width 33 height 16
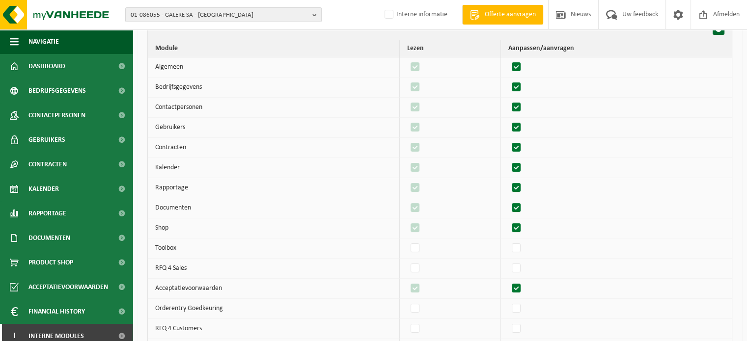
scroll to position [61, 0]
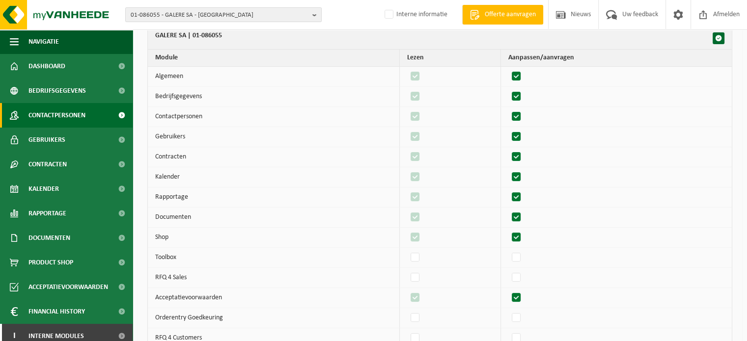
click at [72, 114] on span "Contactpersonen" at bounding box center [56, 115] width 57 height 25
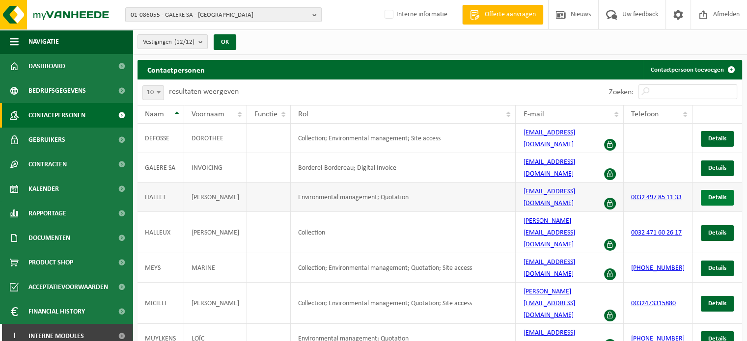
click at [713, 195] on span "Details" at bounding box center [717, 198] width 18 height 6
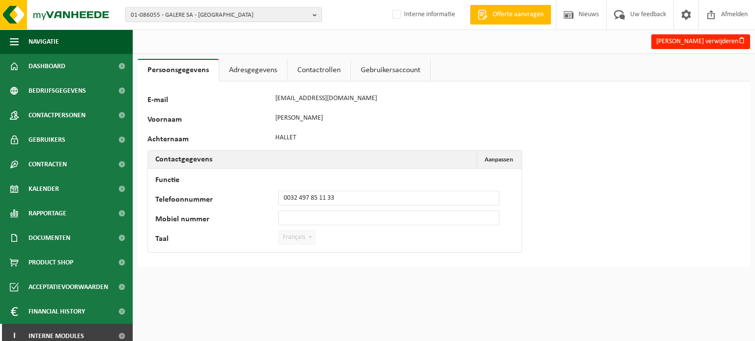
click at [254, 73] on link "Adresgegevens" at bounding box center [253, 70] width 68 height 23
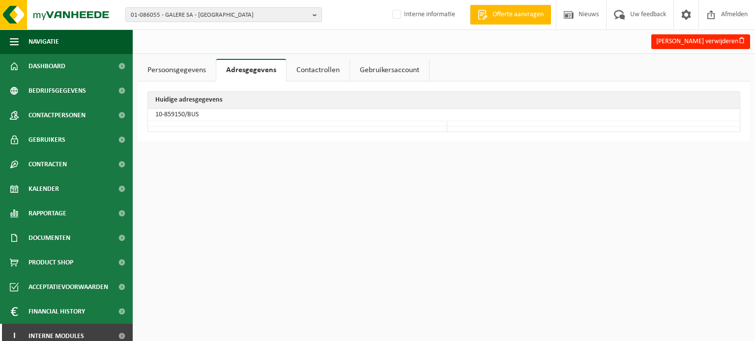
click at [327, 78] on link "Contactrollen" at bounding box center [317, 70] width 63 height 23
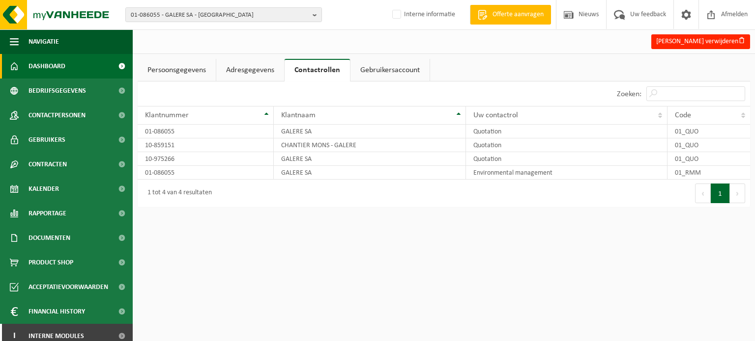
click at [62, 69] on span "Dashboard" at bounding box center [46, 66] width 37 height 25
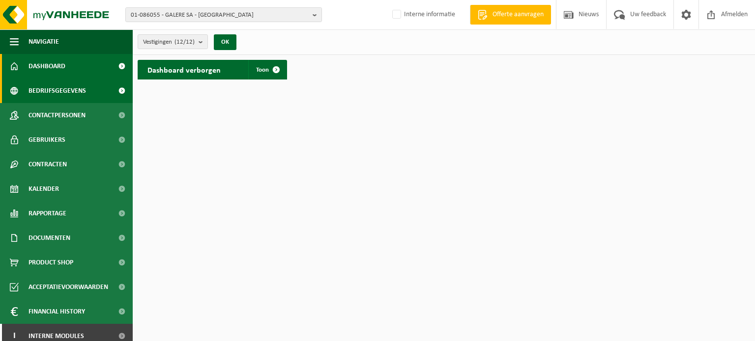
click at [65, 94] on span "Bedrijfsgegevens" at bounding box center [56, 91] width 57 height 25
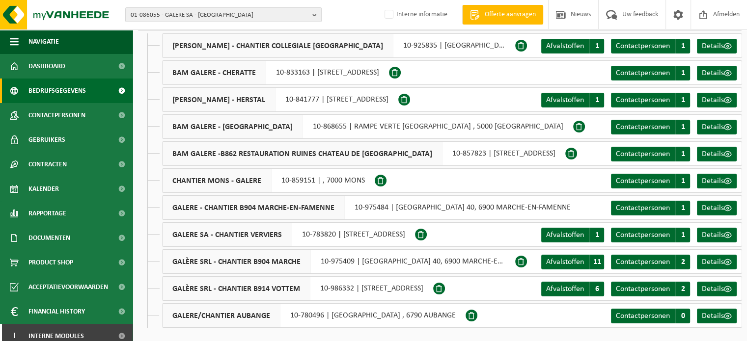
scroll to position [59, 0]
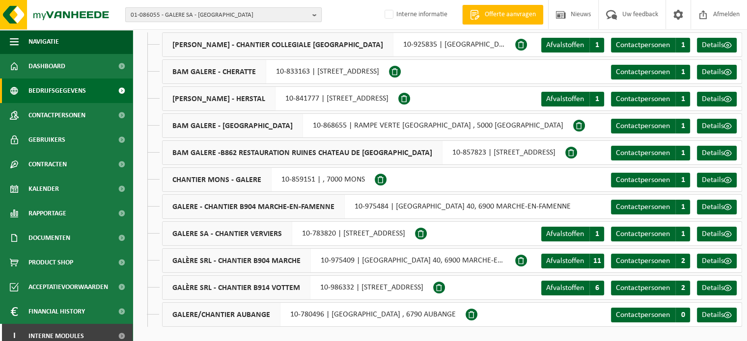
click at [171, 15] on span "01-086055 - GALERE SA - EMBOURG" at bounding box center [220, 15] width 178 height 15
paste input "10-887733"
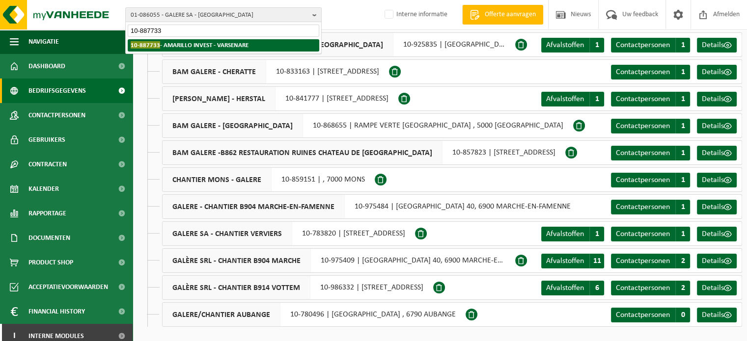
type input "10-887733"
click at [153, 41] on span "10-887733" at bounding box center [145, 44] width 29 height 7
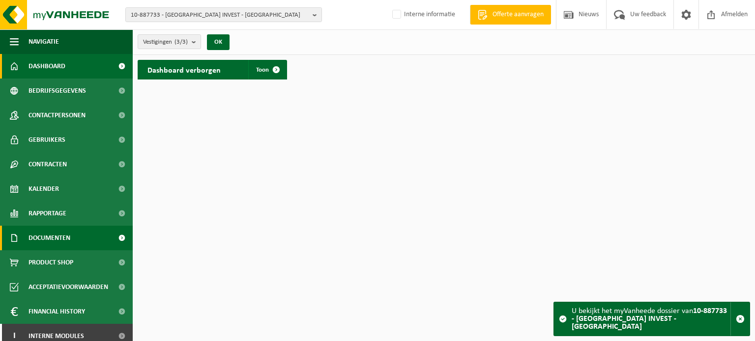
click at [62, 234] on span "Documenten" at bounding box center [49, 238] width 42 height 25
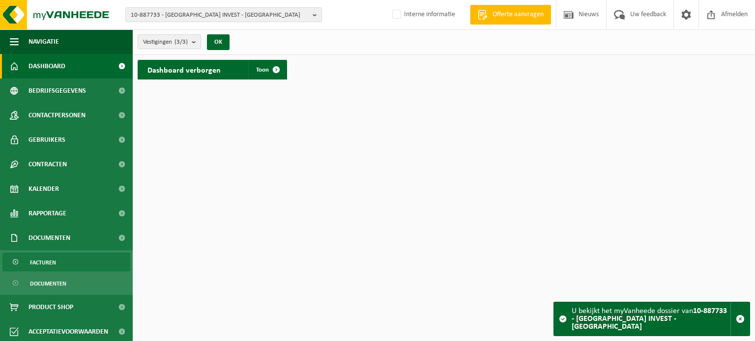
click at [40, 258] on span "Facturen" at bounding box center [43, 263] width 26 height 19
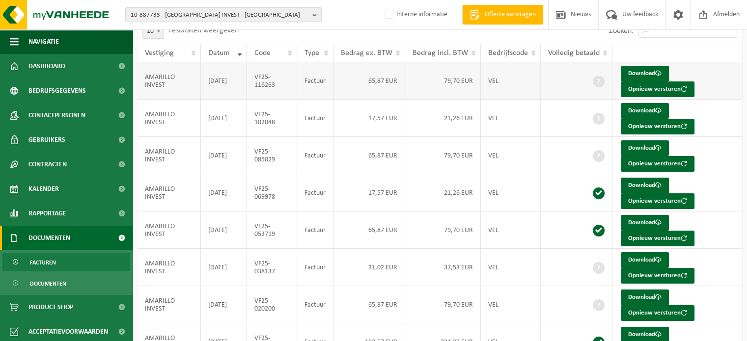
scroll to position [86, 0]
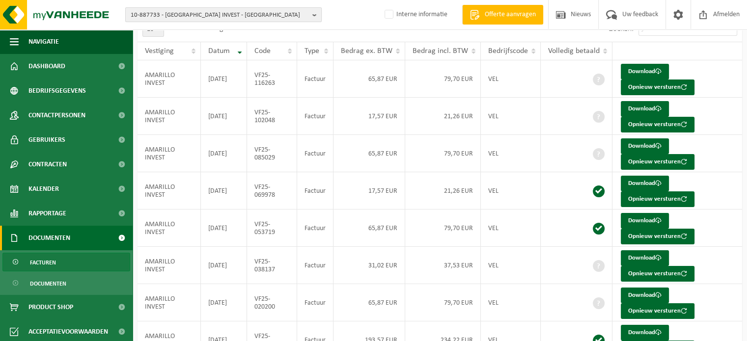
click at [259, 18] on span "10-887733 - [GEOGRAPHIC_DATA] INVEST - [GEOGRAPHIC_DATA]" at bounding box center [220, 15] width 178 height 15
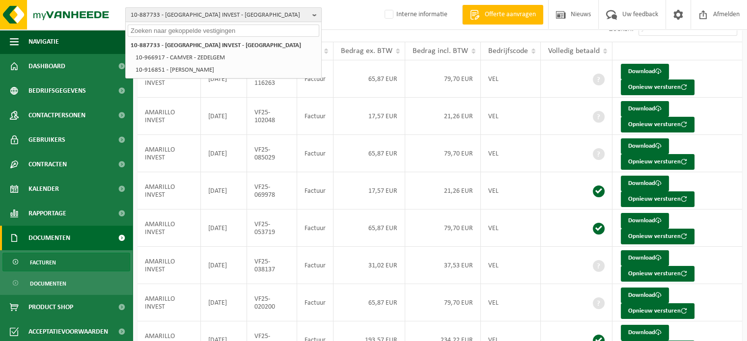
paste input "01-000903"
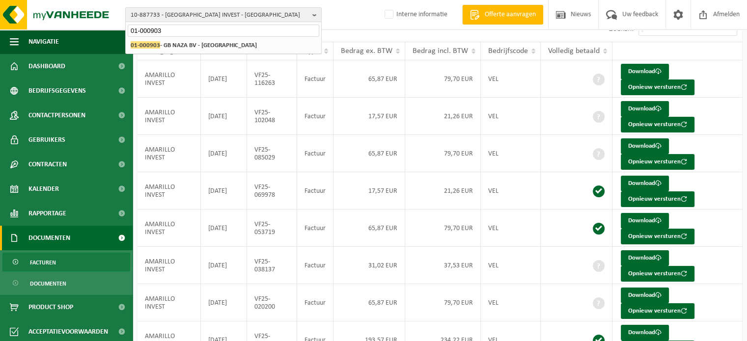
type input "01-000903"
click at [202, 51] on li "01-000903 - GB NAZA BV - NAZARETH" at bounding box center [224, 45] width 192 height 12
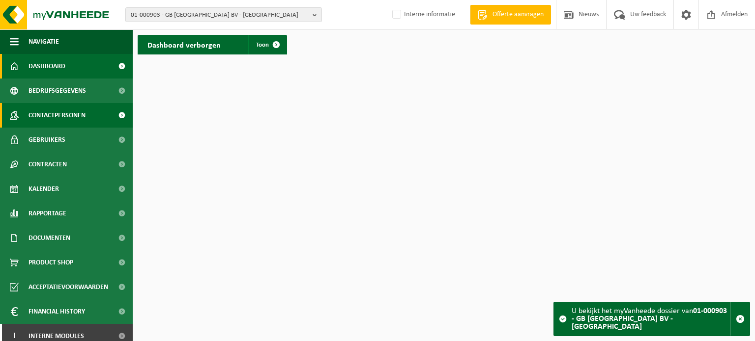
click at [51, 108] on span "Contactpersonen" at bounding box center [56, 115] width 57 height 25
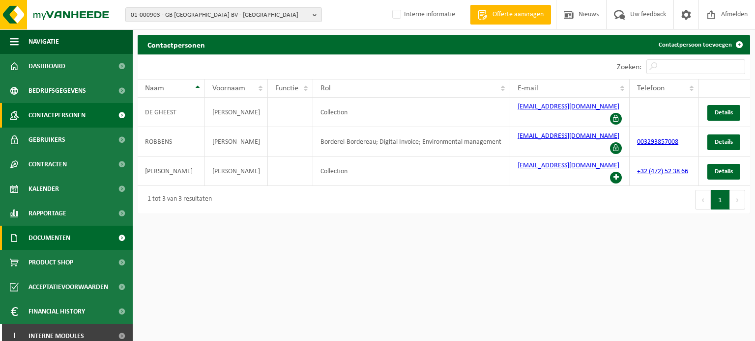
click at [86, 240] on link "Documenten" at bounding box center [66, 238] width 133 height 25
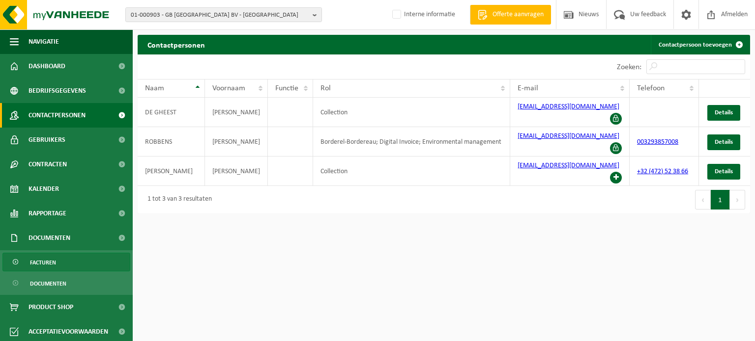
drag, startPoint x: 65, startPoint y: 260, endPoint x: 103, endPoint y: 267, distance: 38.0
click at [65, 260] on link "Facturen" at bounding box center [66, 262] width 128 height 19
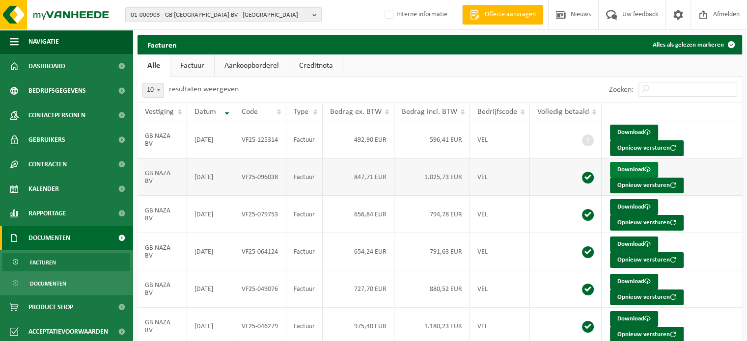
click at [628, 162] on link "Download" at bounding box center [634, 170] width 48 height 16
click at [625, 133] on link "Download" at bounding box center [634, 133] width 48 height 16
click at [169, 9] on span "01-000903 - GB NAZA BV - NAZARETH" at bounding box center [220, 15] width 178 height 15
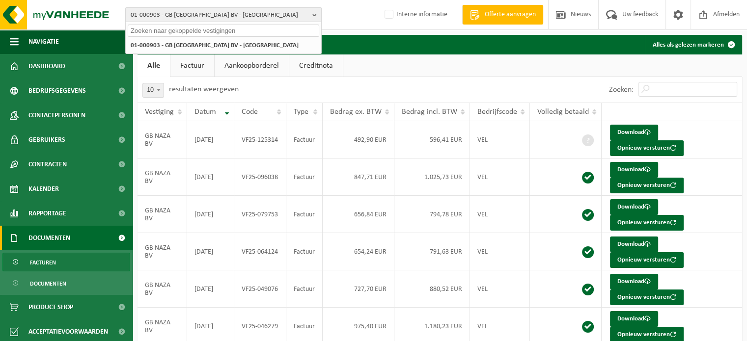
paste input "01-071078"
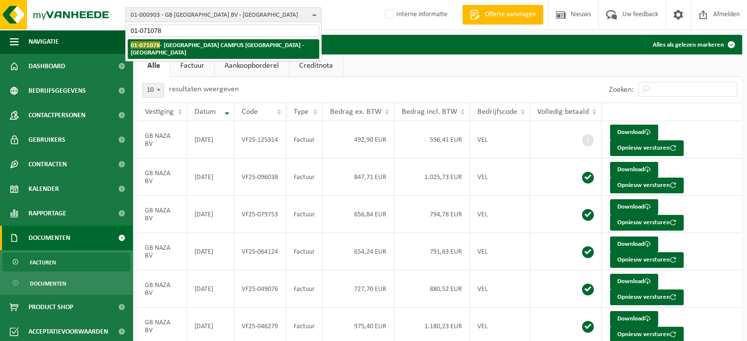
type input "01-071078"
click at [163, 39] on li "01-071078 - ARTEVELDEHOGESCHOOL CAMPUS HOOGPOORT - GENT" at bounding box center [224, 49] width 192 height 20
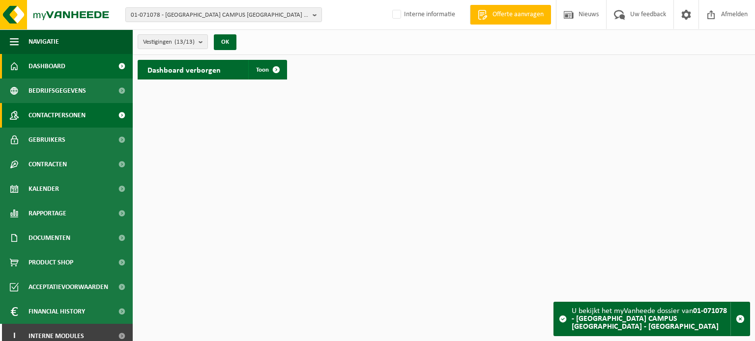
click at [54, 117] on span "Contactpersonen" at bounding box center [56, 115] width 57 height 25
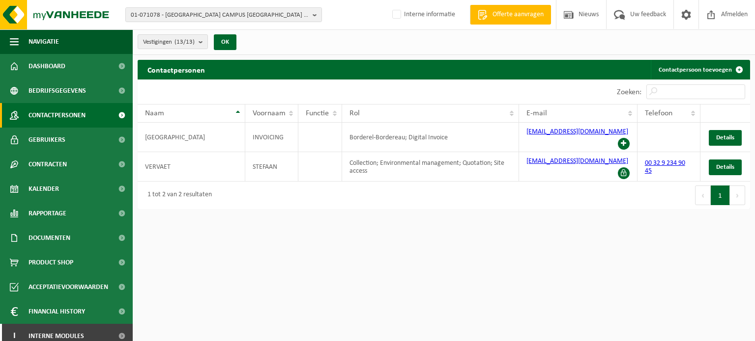
click at [301, 261] on html "01-071078 - [GEOGRAPHIC_DATA] CAMPUS [GEOGRAPHIC_DATA] - [GEOGRAPHIC_DATA] 10-7…" at bounding box center [377, 170] width 755 height 341
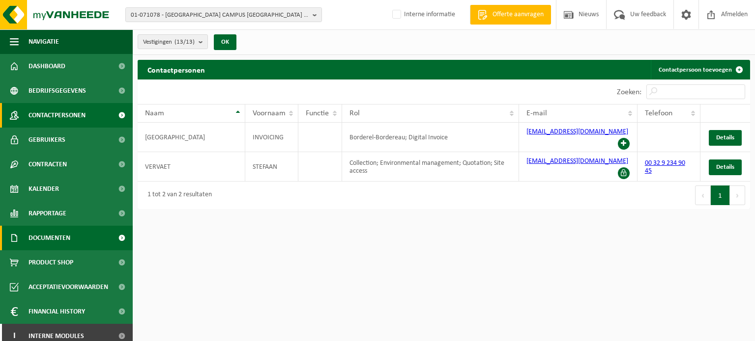
click at [75, 241] on link "Documenten" at bounding box center [66, 238] width 133 height 25
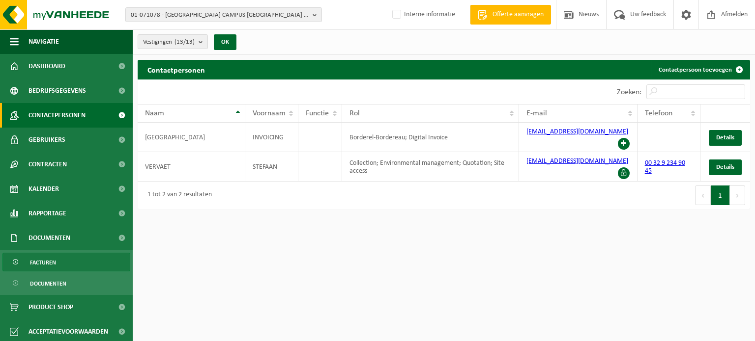
click at [46, 264] on span "Facturen" at bounding box center [43, 263] width 26 height 19
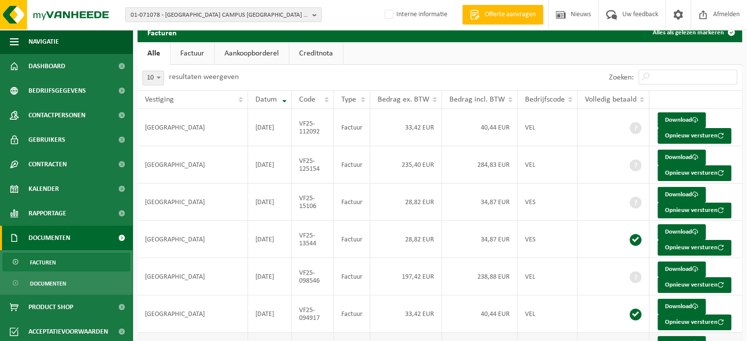
scroll to position [37, 0]
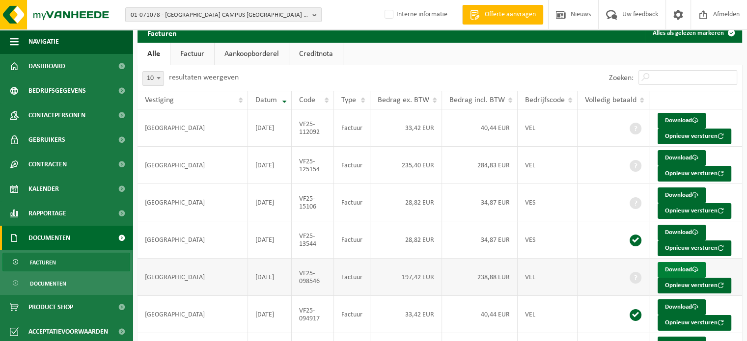
click at [680, 268] on link "Download" at bounding box center [682, 270] width 48 height 16
click at [312, 53] on link "Creditnota" at bounding box center [316, 54] width 54 height 23
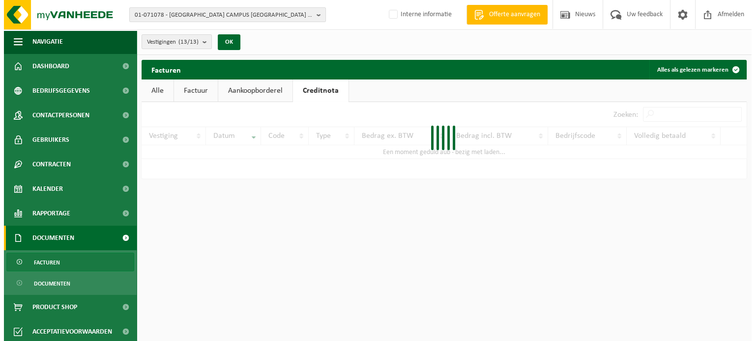
scroll to position [0, 0]
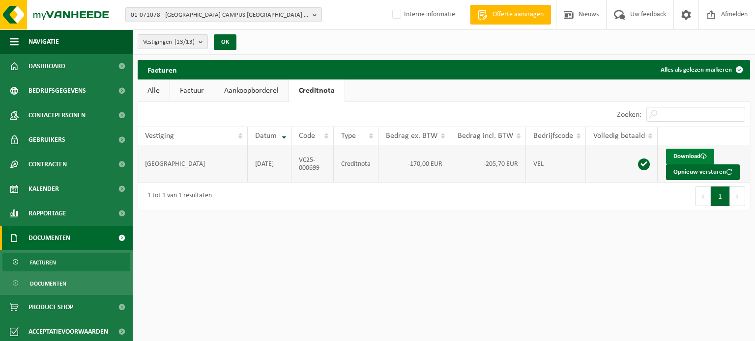
click at [671, 151] on link "Download" at bounding box center [690, 157] width 48 height 16
click at [693, 154] on link "Download" at bounding box center [690, 157] width 48 height 16
